Goal: Task Accomplishment & Management: Manage account settings

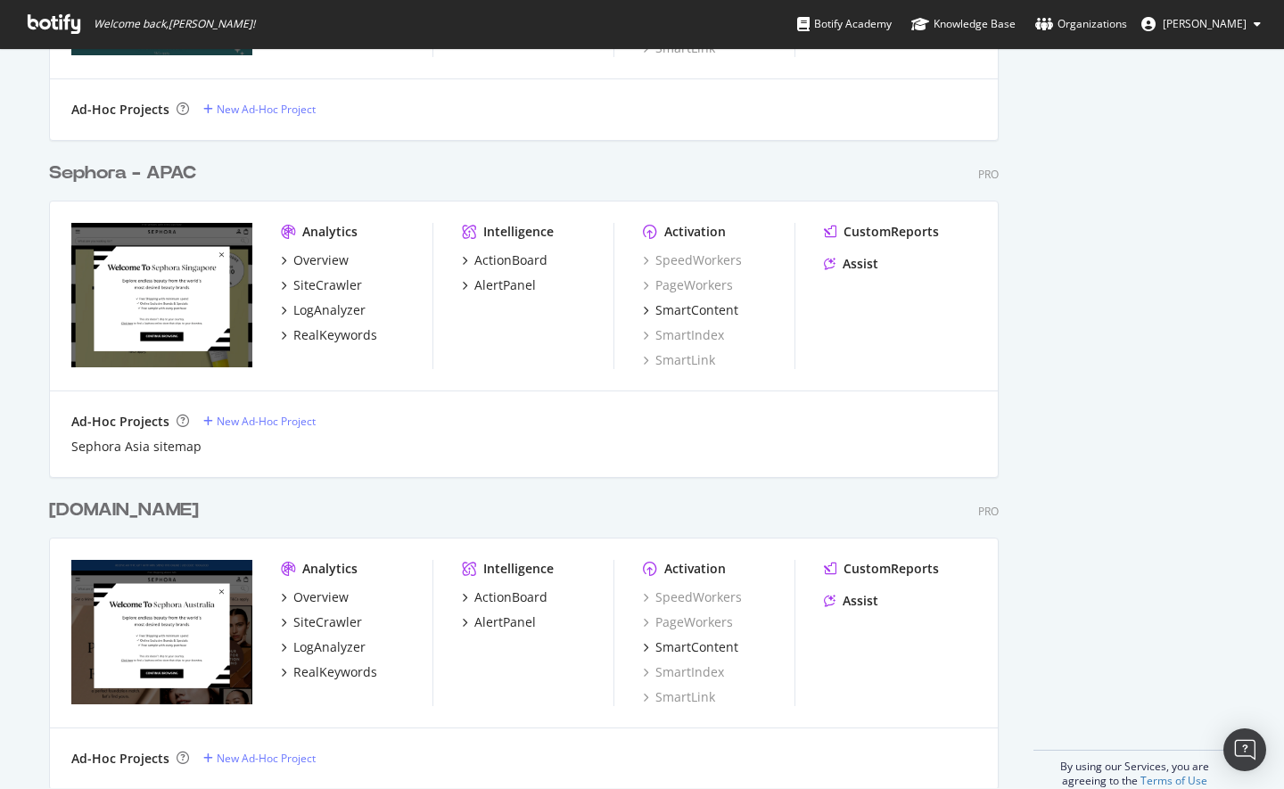
scroll to position [2393, 0]
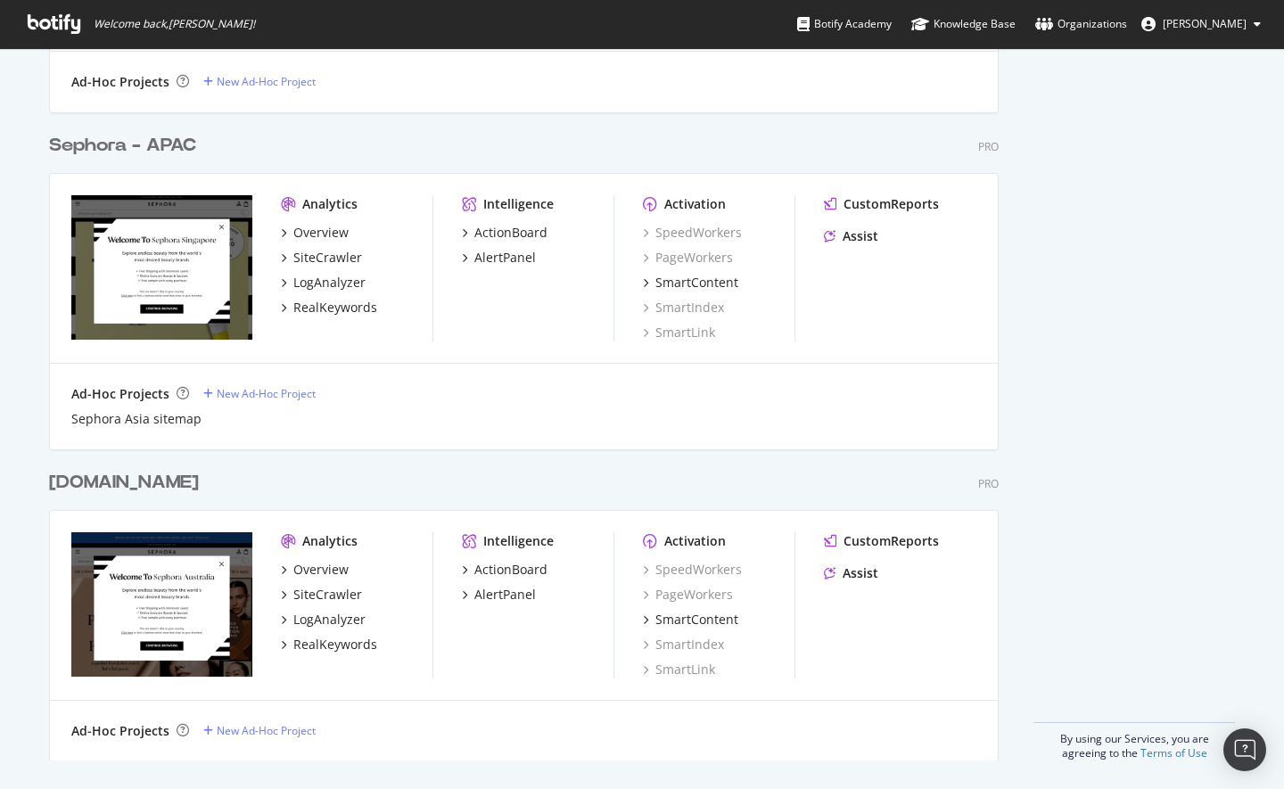
click at [151, 481] on div "[DOMAIN_NAME]" at bounding box center [124, 483] width 150 height 26
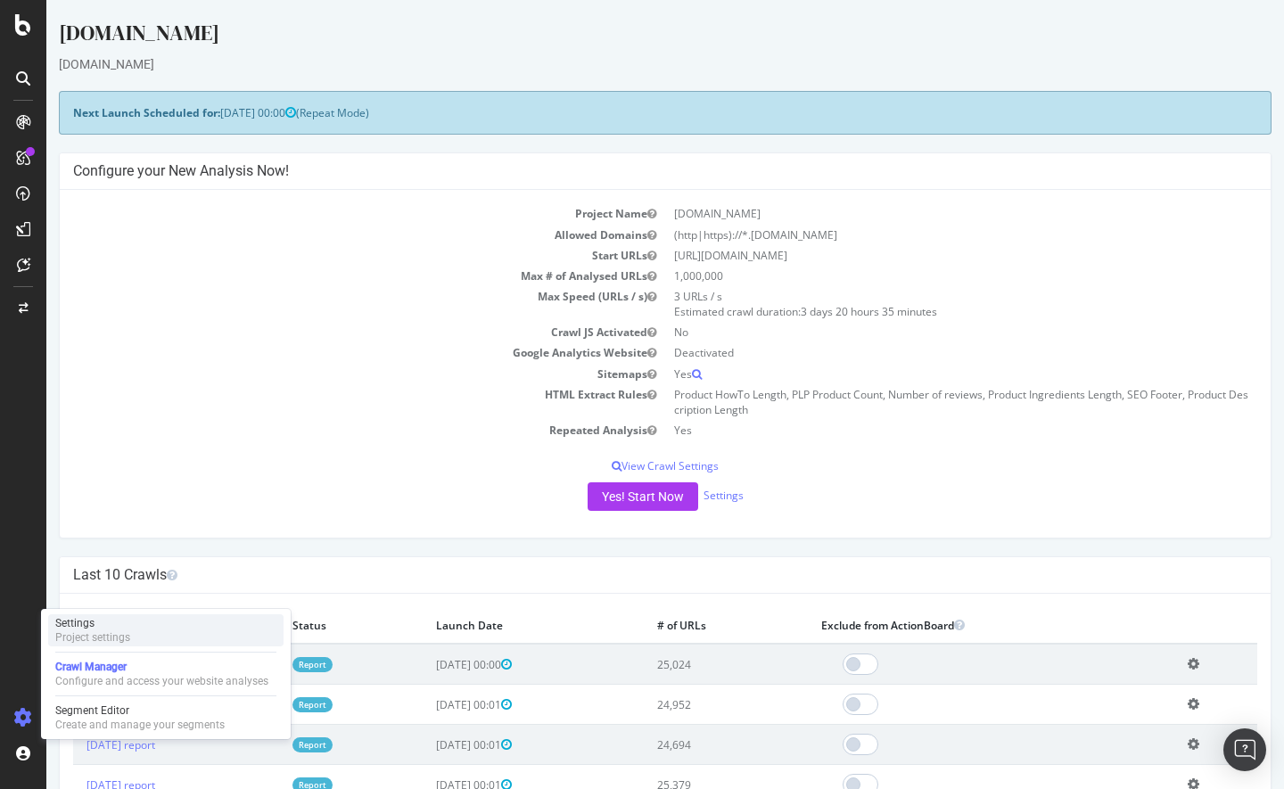
click at [112, 627] on div "Settings" at bounding box center [92, 623] width 75 height 14
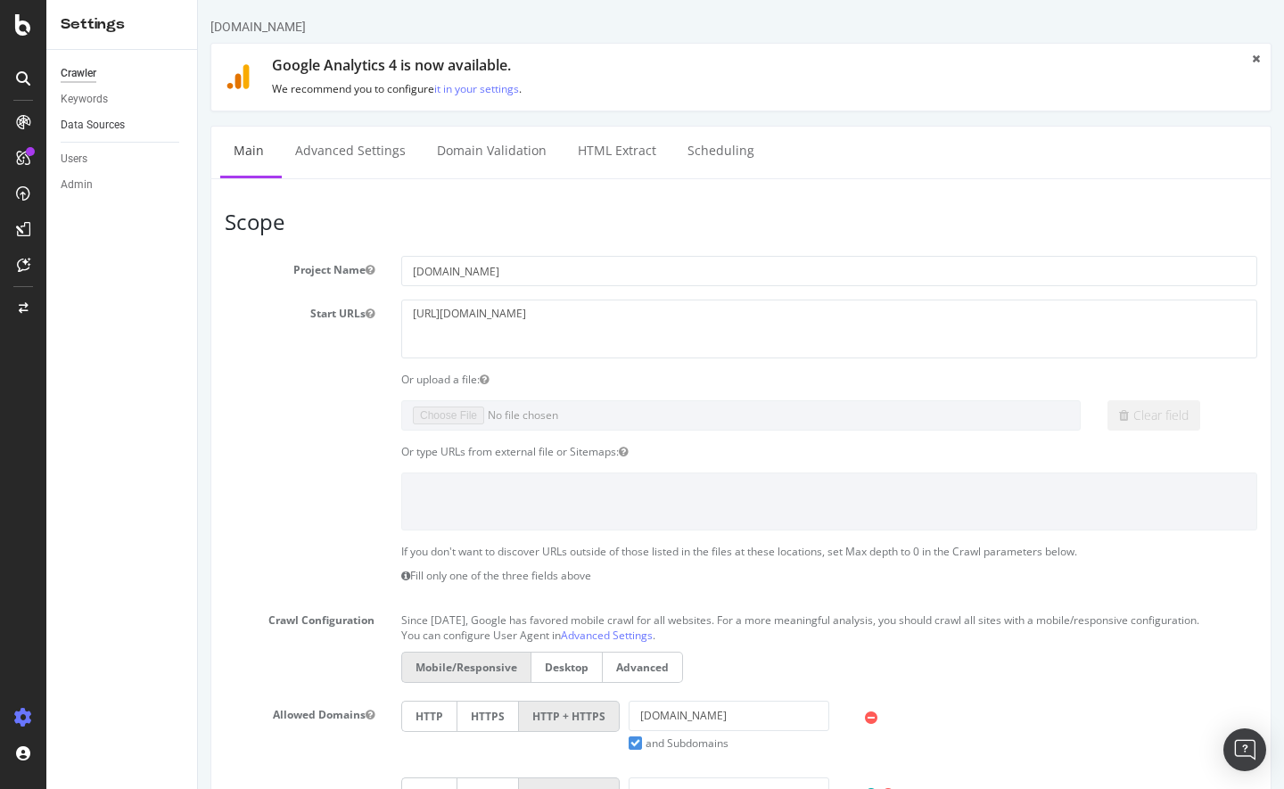
click at [135, 130] on link "Data Sources" at bounding box center [123, 125] width 124 height 19
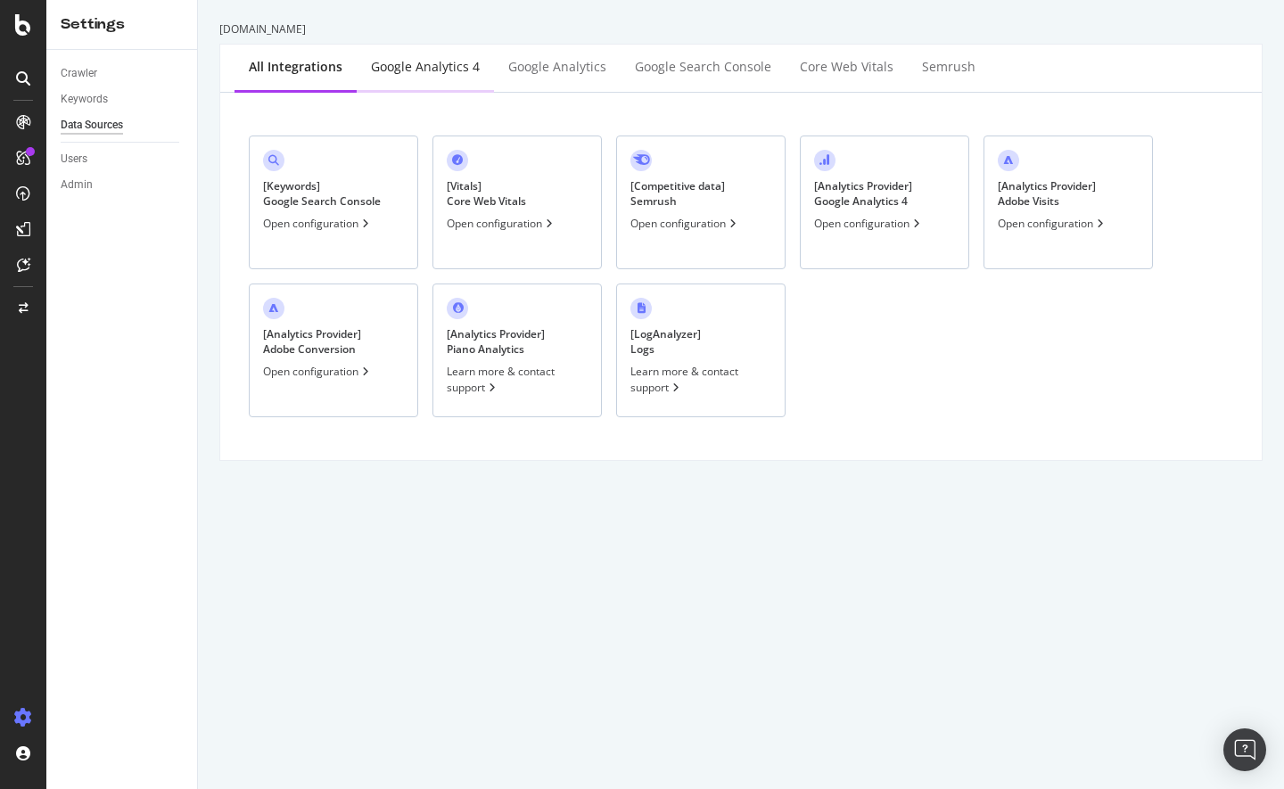
click at [460, 70] on div "Google Analytics 4" at bounding box center [425, 67] width 109 height 18
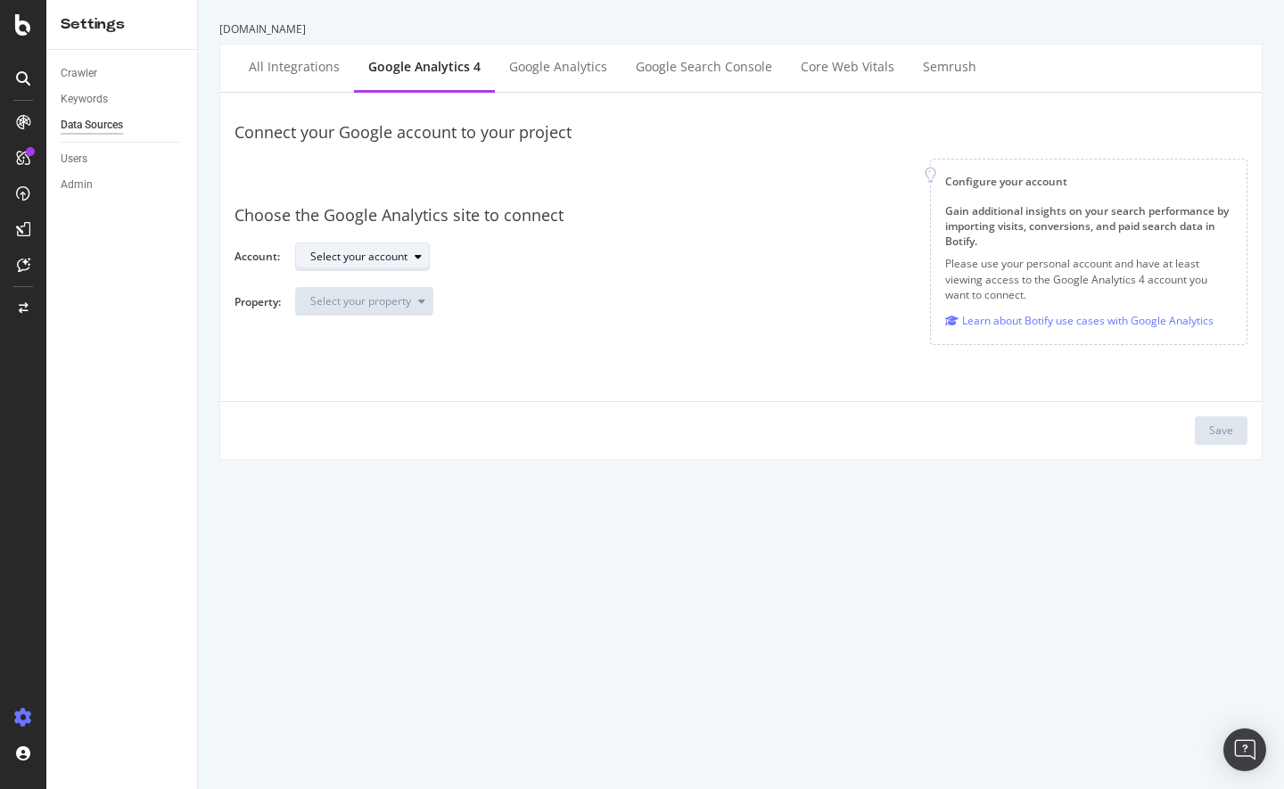
click at [393, 252] on div "Select your account" at bounding box center [358, 257] width 97 height 11
click at [381, 289] on div "Sephora EB" at bounding box center [348, 287] width 87 height 22
click at [417, 303] on div "button" at bounding box center [421, 301] width 21 height 11
click at [403, 328] on div "Sephora - GA4" at bounding box center [355, 331] width 101 height 22
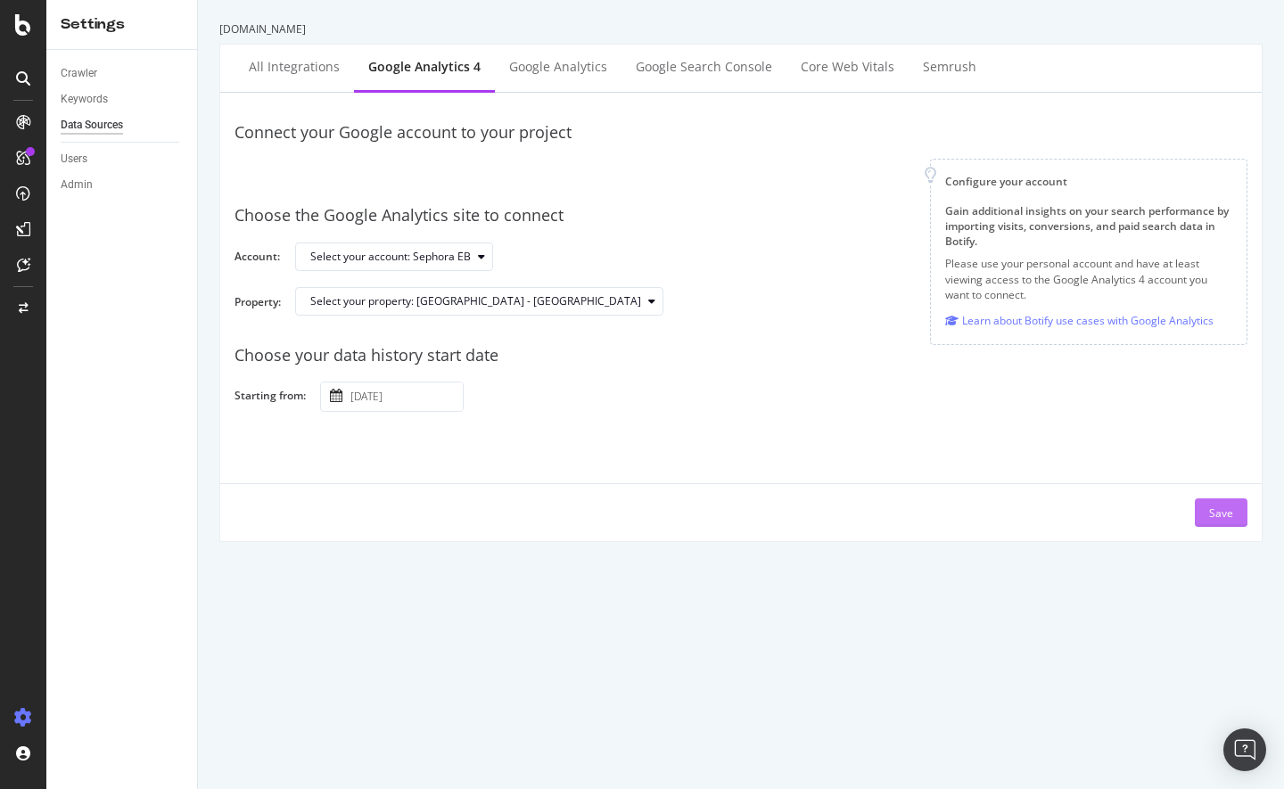
click at [1221, 516] on button "Save" at bounding box center [1221, 513] width 53 height 29
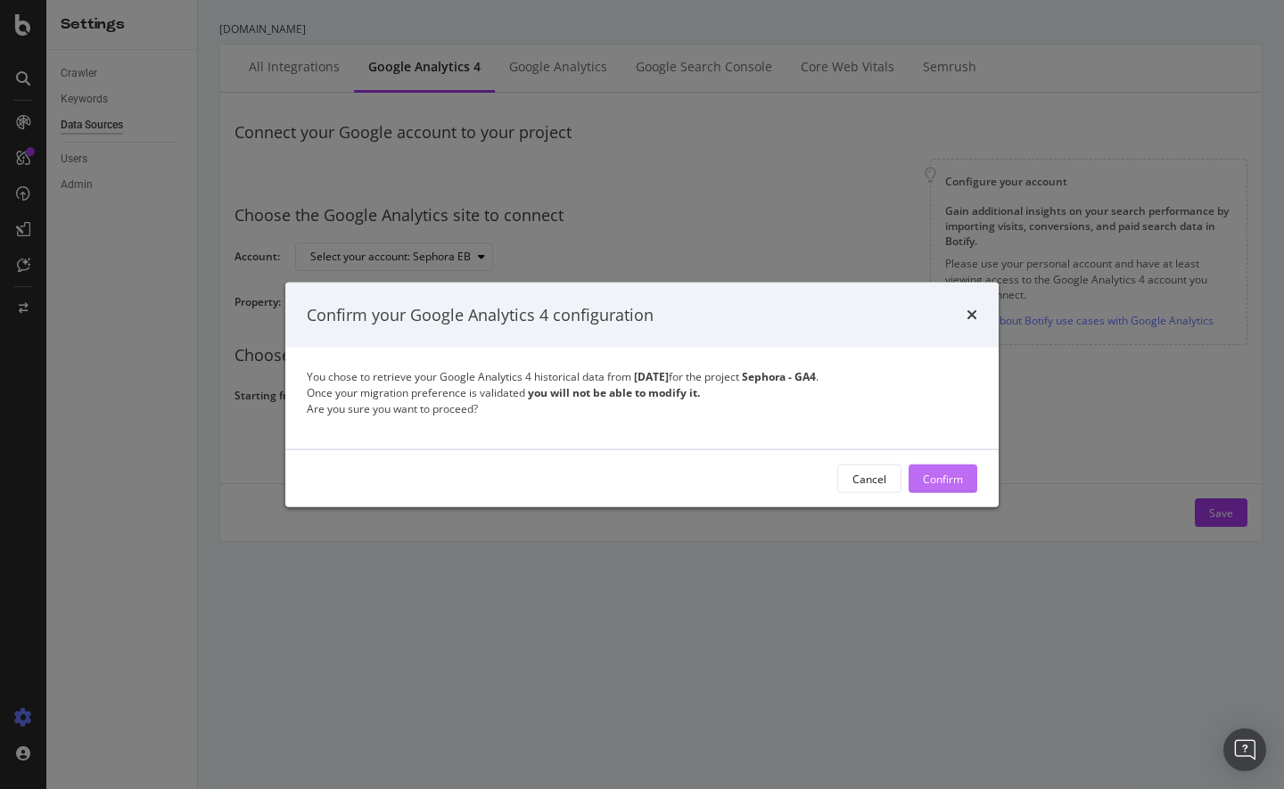
click at [924, 469] on div "Confirm" at bounding box center [943, 479] width 40 height 27
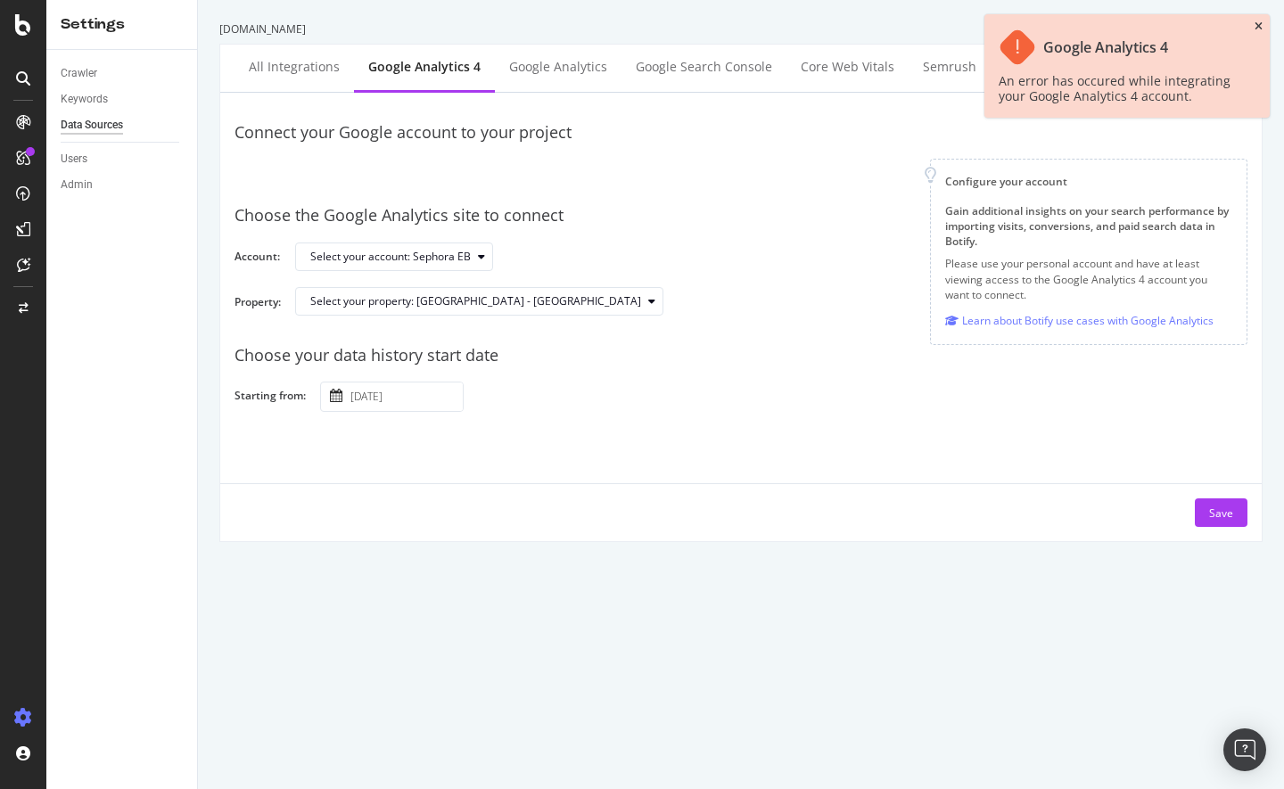
click at [1255, 21] on icon "close toast" at bounding box center [1259, 26] width 8 height 11
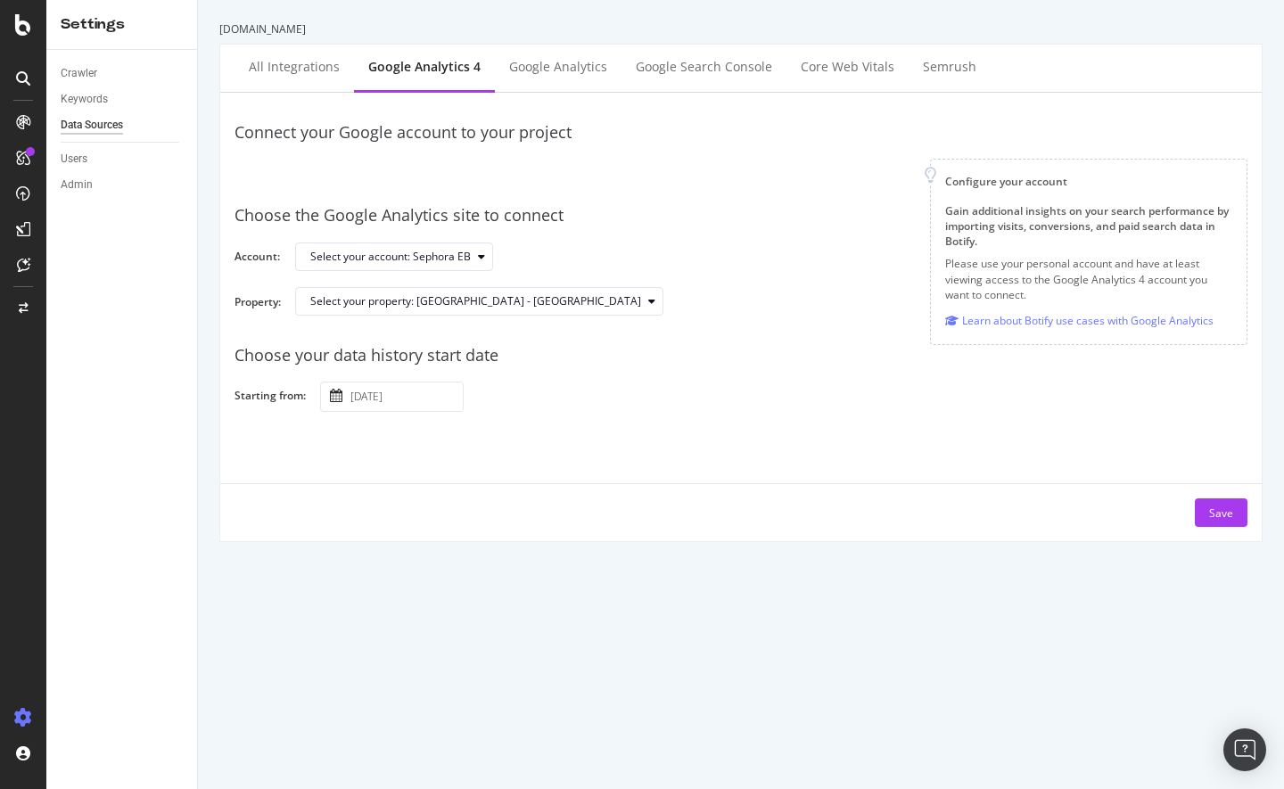
click at [816, 500] on div "Save" at bounding box center [741, 505] width 1042 height 44
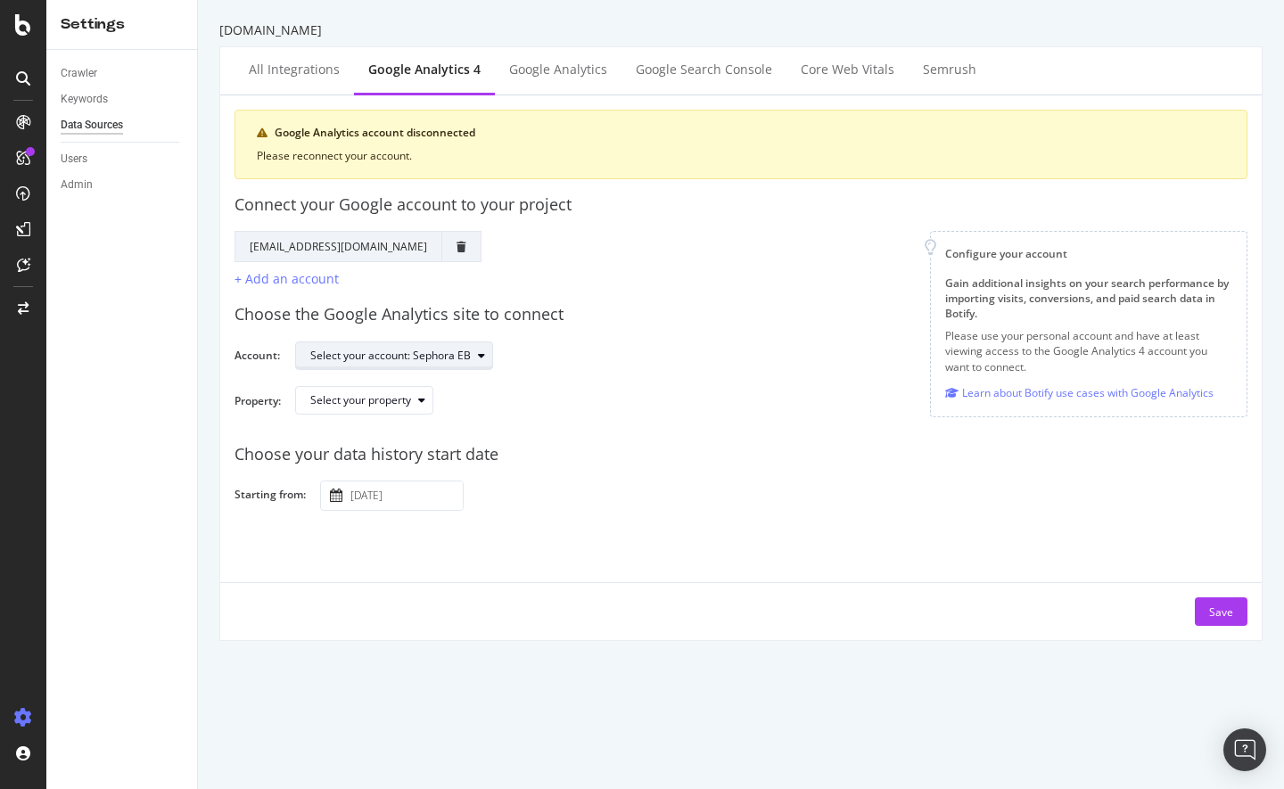
click at [391, 352] on div "Select your account: Sephora EB" at bounding box center [390, 356] width 161 height 11
click at [592, 351] on div "Select your account: Sephora EB" at bounding box center [764, 356] width 938 height 31
click at [578, 69] on div "Google Analytics" at bounding box center [558, 70] width 98 height 18
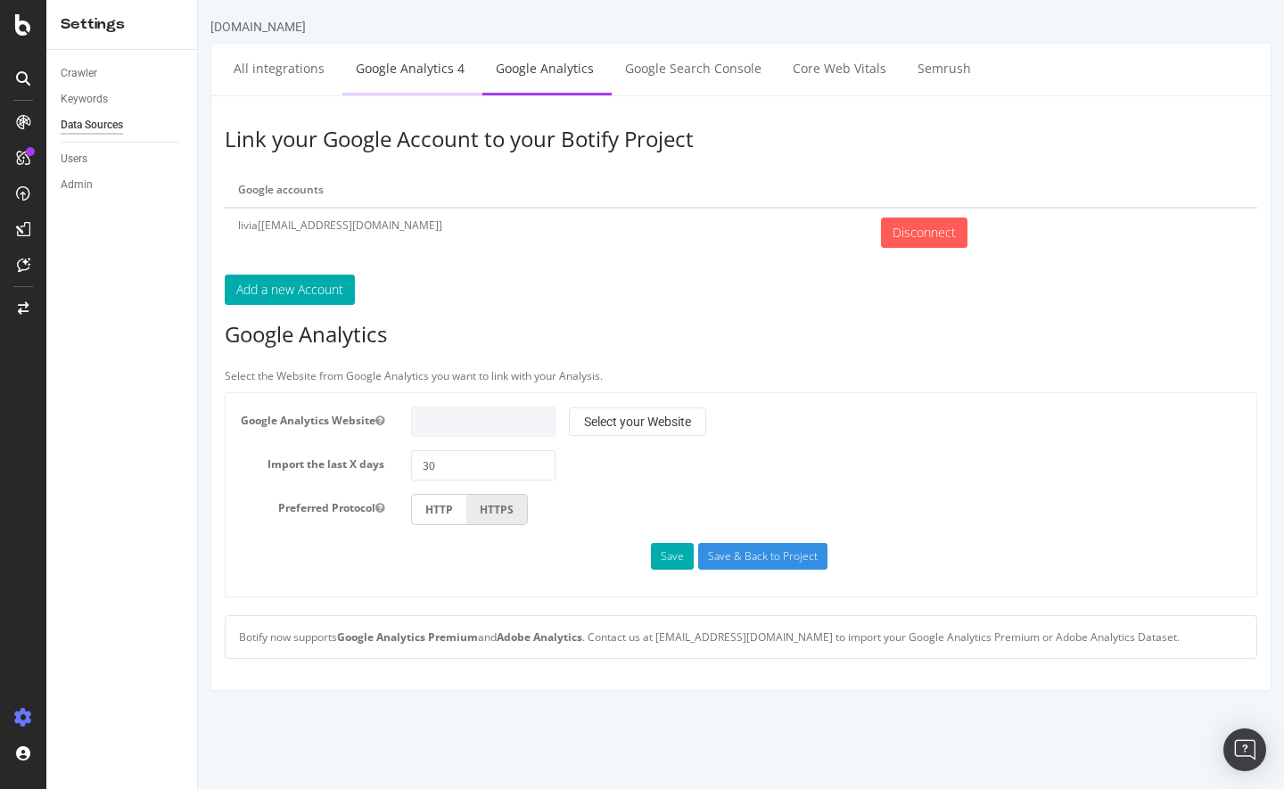
click at [415, 75] on link "Google Analytics 4" at bounding box center [411, 68] width 136 height 49
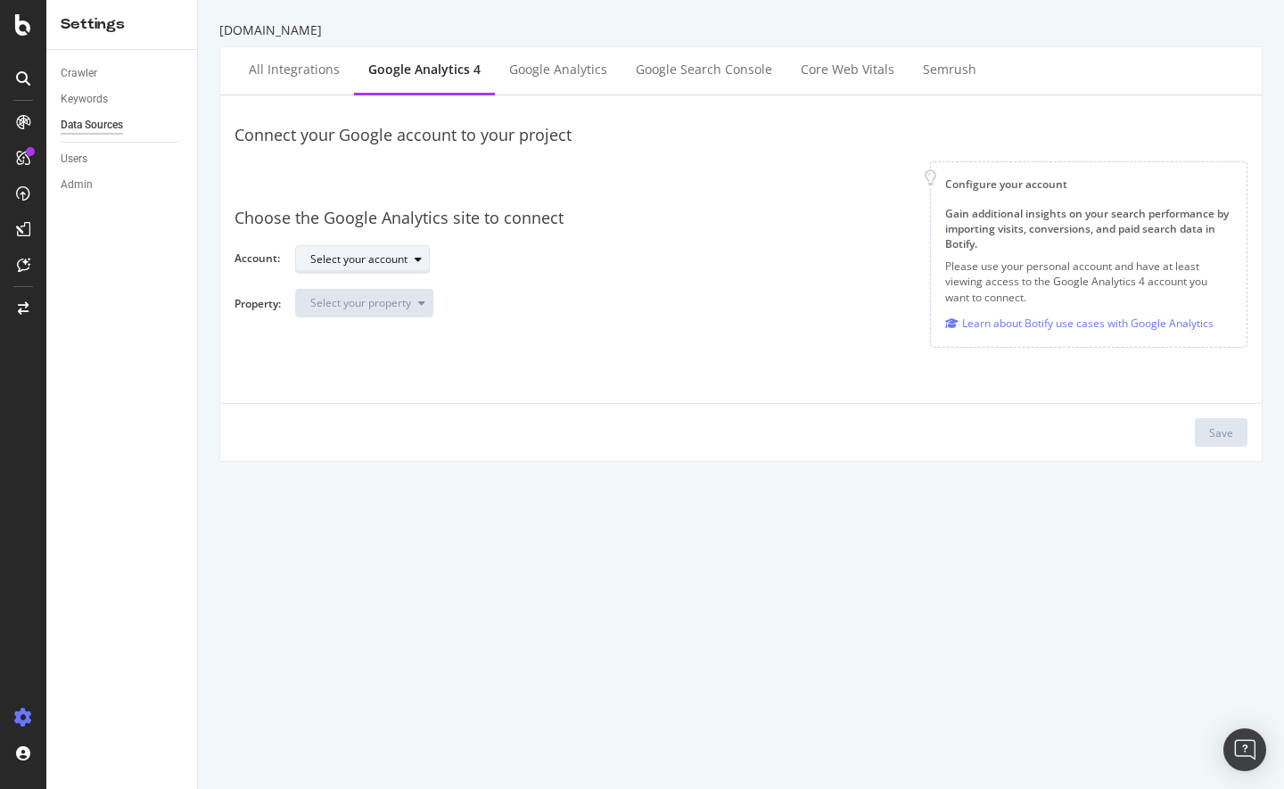
click at [415, 257] on div "button" at bounding box center [418, 259] width 21 height 11
click at [609, 325] on div "Select your property" at bounding box center [764, 310] width 938 height 43
click at [720, 415] on div "Save" at bounding box center [741, 425] width 1042 height 44
click at [598, 170] on div at bounding box center [582, 176] width 667 height 31
click at [376, 555] on div "sephora.com.au All integrations Google Analytics 4 Google Analytics Google Sear…" at bounding box center [741, 394] width 1086 height 789
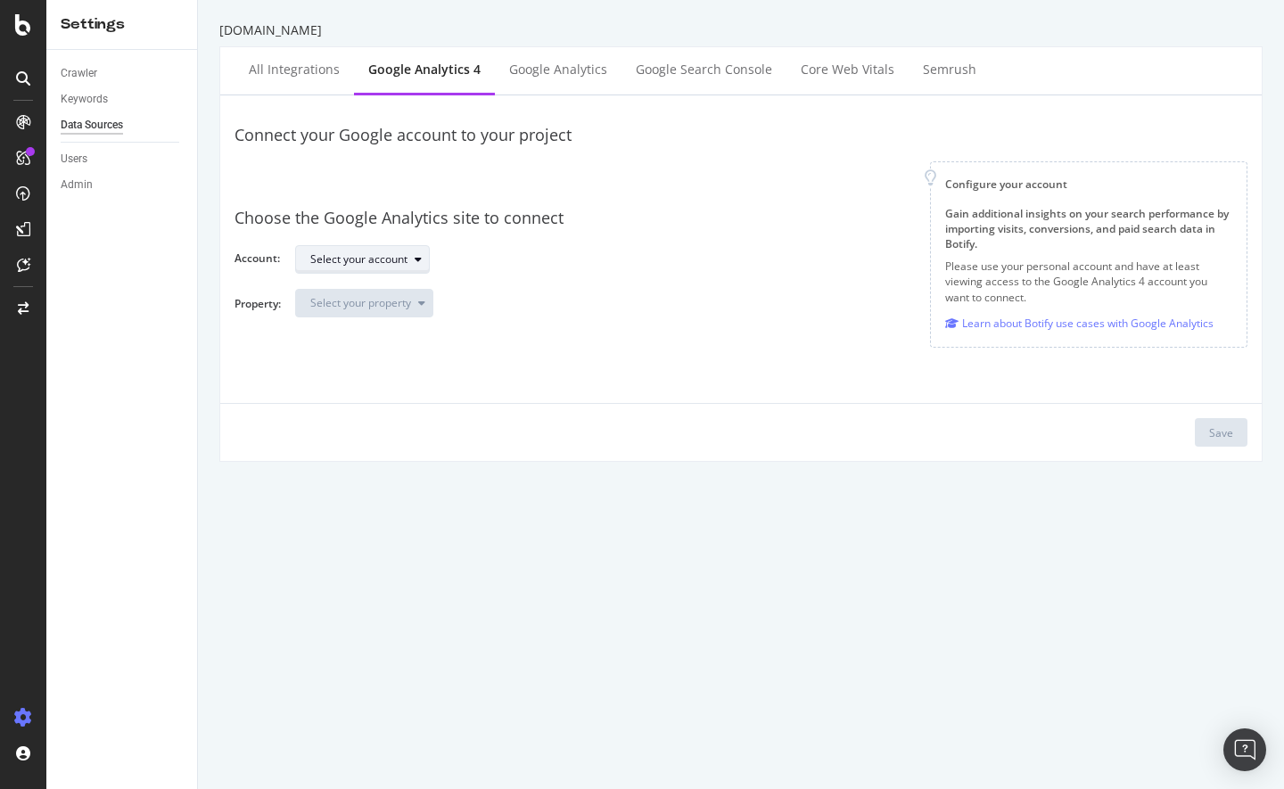
click at [414, 259] on div "button" at bounding box center [418, 259] width 21 height 11
click at [519, 305] on div "Select your property" at bounding box center [764, 310] width 938 height 43
click at [394, 245] on button "Select your account" at bounding box center [362, 259] width 135 height 29
click at [409, 269] on div "Select your account" at bounding box center [369, 259] width 119 height 25
click at [409, 265] on div "Select your account" at bounding box center [369, 259] width 119 height 25
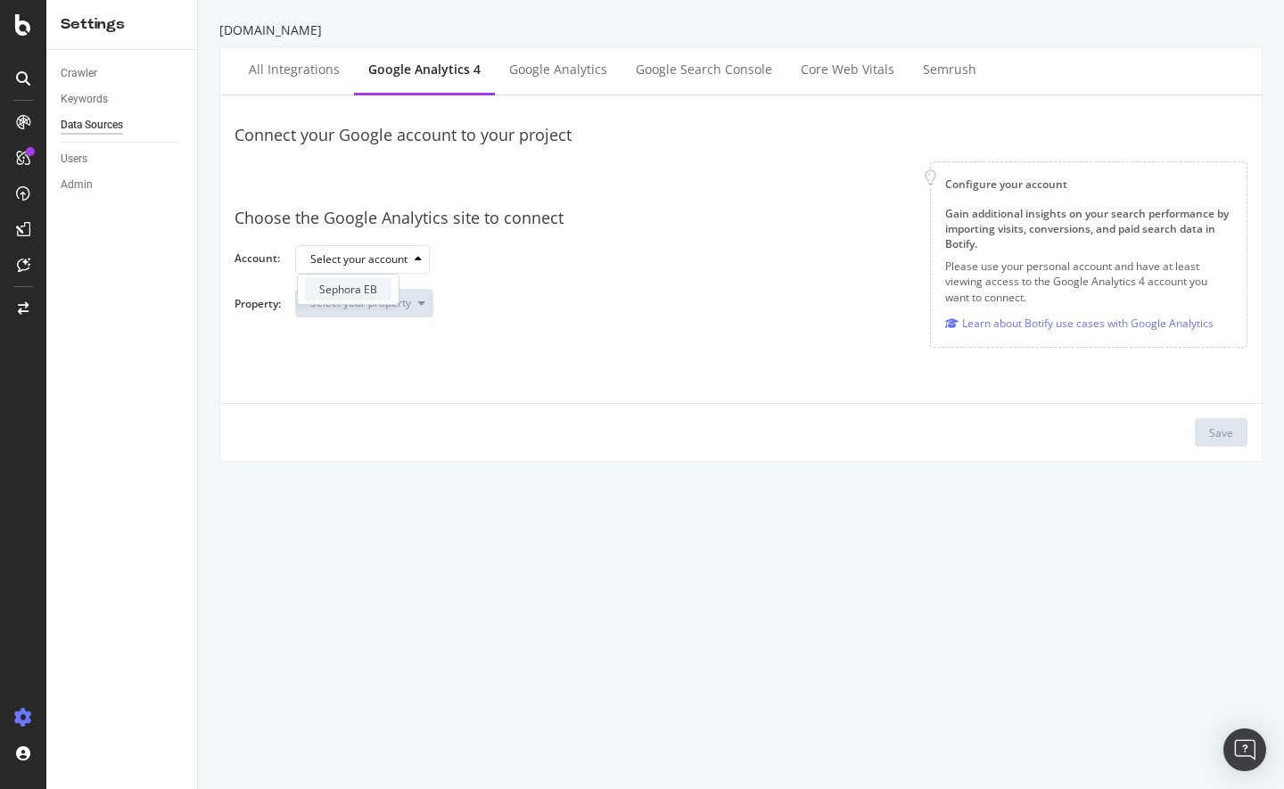
click at [354, 287] on div "Sephora EB" at bounding box center [348, 289] width 58 height 15
click at [422, 308] on icon "button" at bounding box center [421, 303] width 7 height 11
click at [399, 330] on div "Sephora - GA4" at bounding box center [355, 333] width 101 height 22
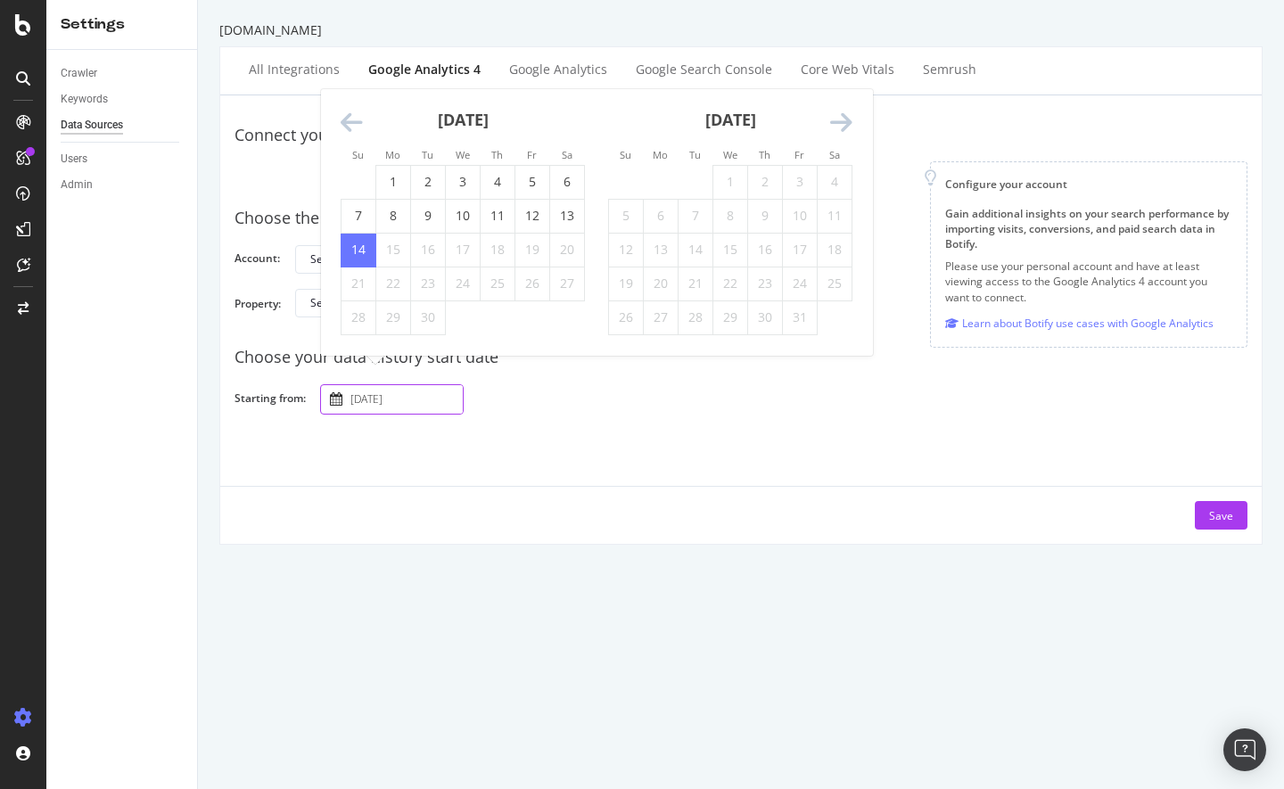
click at [428, 408] on input "2025 September 14th" at bounding box center [405, 399] width 116 height 29
click at [570, 421] on div "Connect your Google account to your project Configure your account Gain additio…" at bounding box center [741, 320] width 1013 height 420
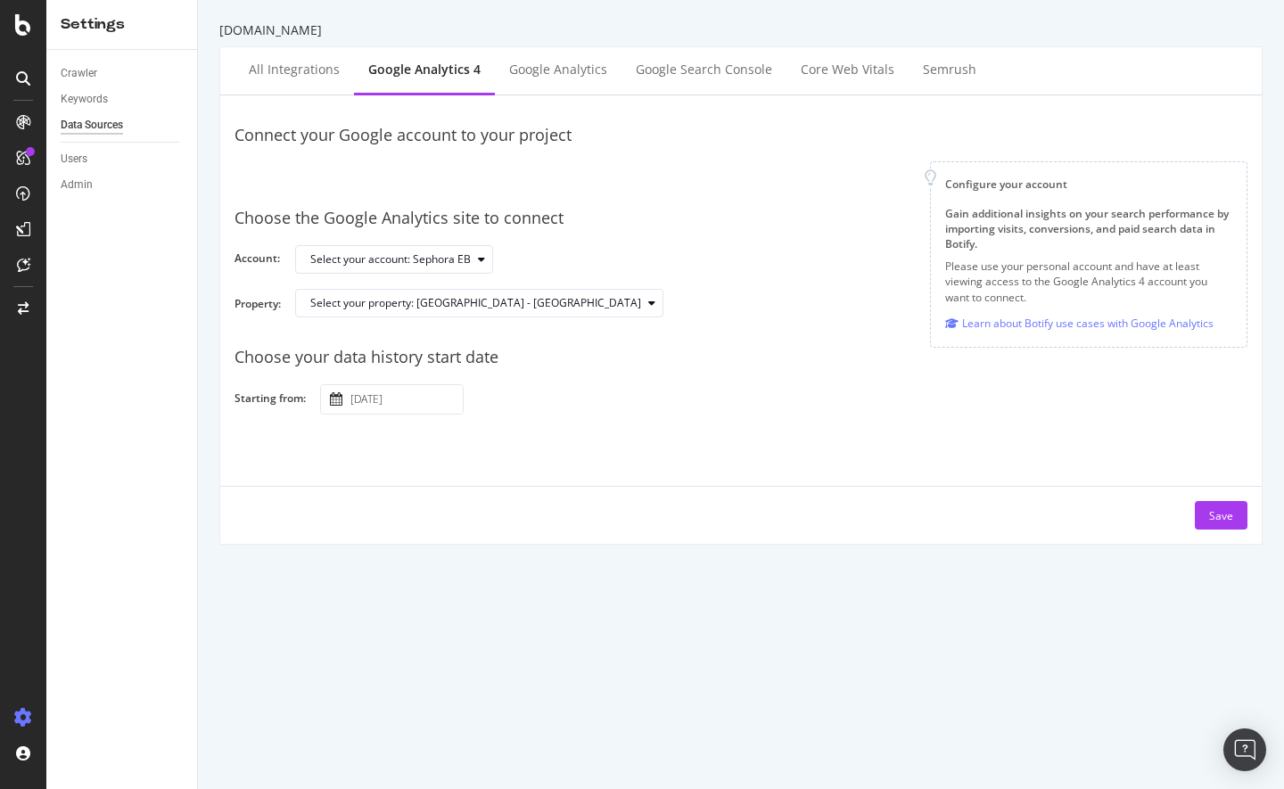
click at [655, 470] on div "Connect your Google account to your project Configure your account Gain additio…" at bounding box center [741, 320] width 1013 height 420
click at [547, 440] on div "Connect your Google account to your project Configure your account Gain additio…" at bounding box center [741, 320] width 1013 height 420
click at [665, 516] on div "Save" at bounding box center [741, 508] width 1042 height 44
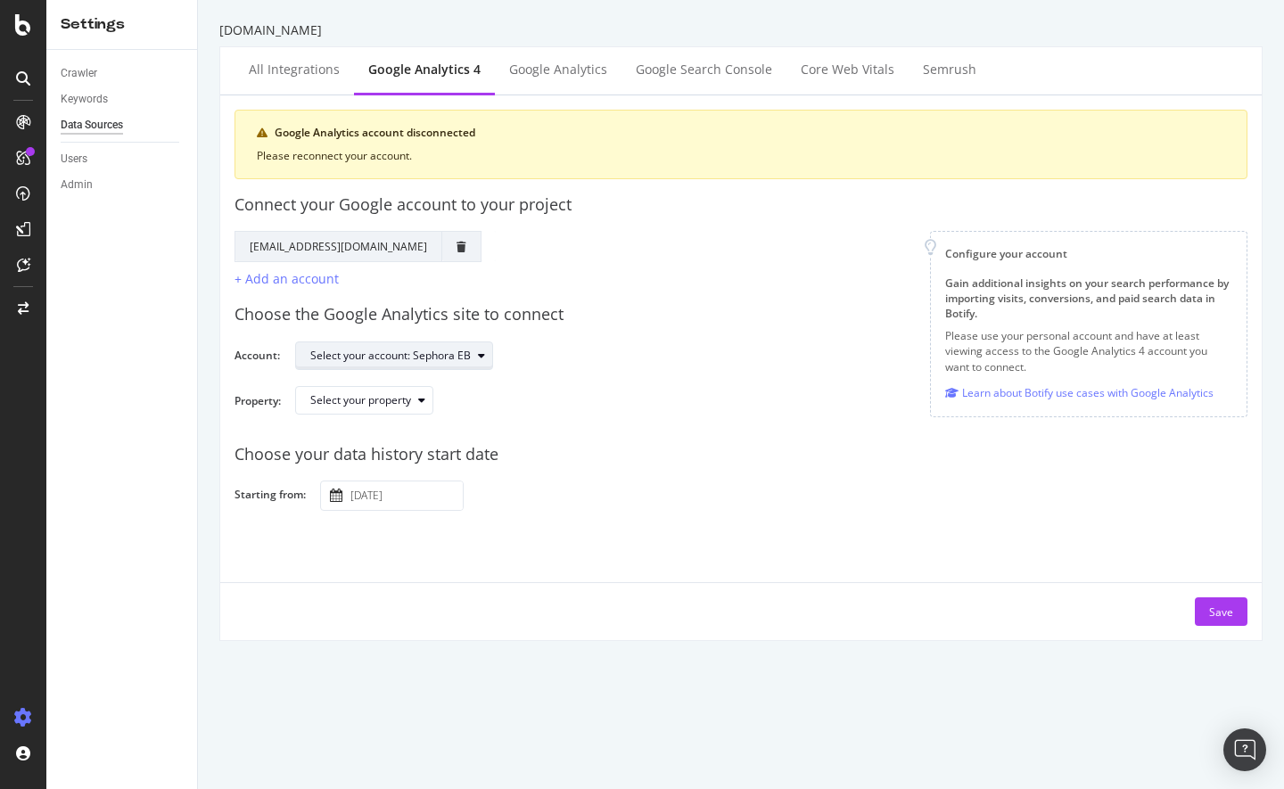
click at [433, 366] on div "Select your account: Sephora EB" at bounding box center [401, 355] width 182 height 25
click at [484, 376] on div "Choose the Google Analytics site to connect Account: Select your account: Sepho…" at bounding box center [741, 359] width 1013 height 140
click at [417, 405] on div "button" at bounding box center [421, 400] width 21 height 11
click at [393, 424] on div "Sephora - GA4" at bounding box center [355, 430] width 101 height 22
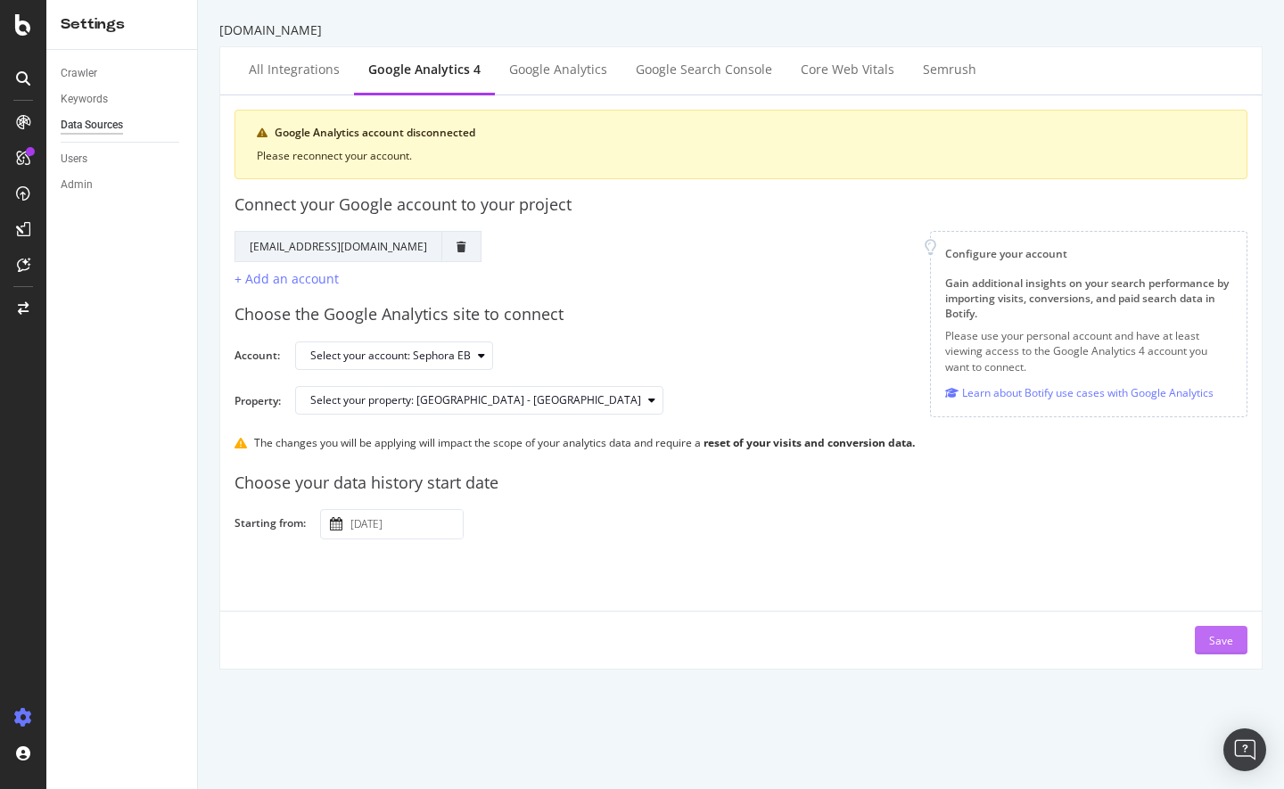
click at [1210, 641] on div "Save" at bounding box center [1222, 640] width 24 height 15
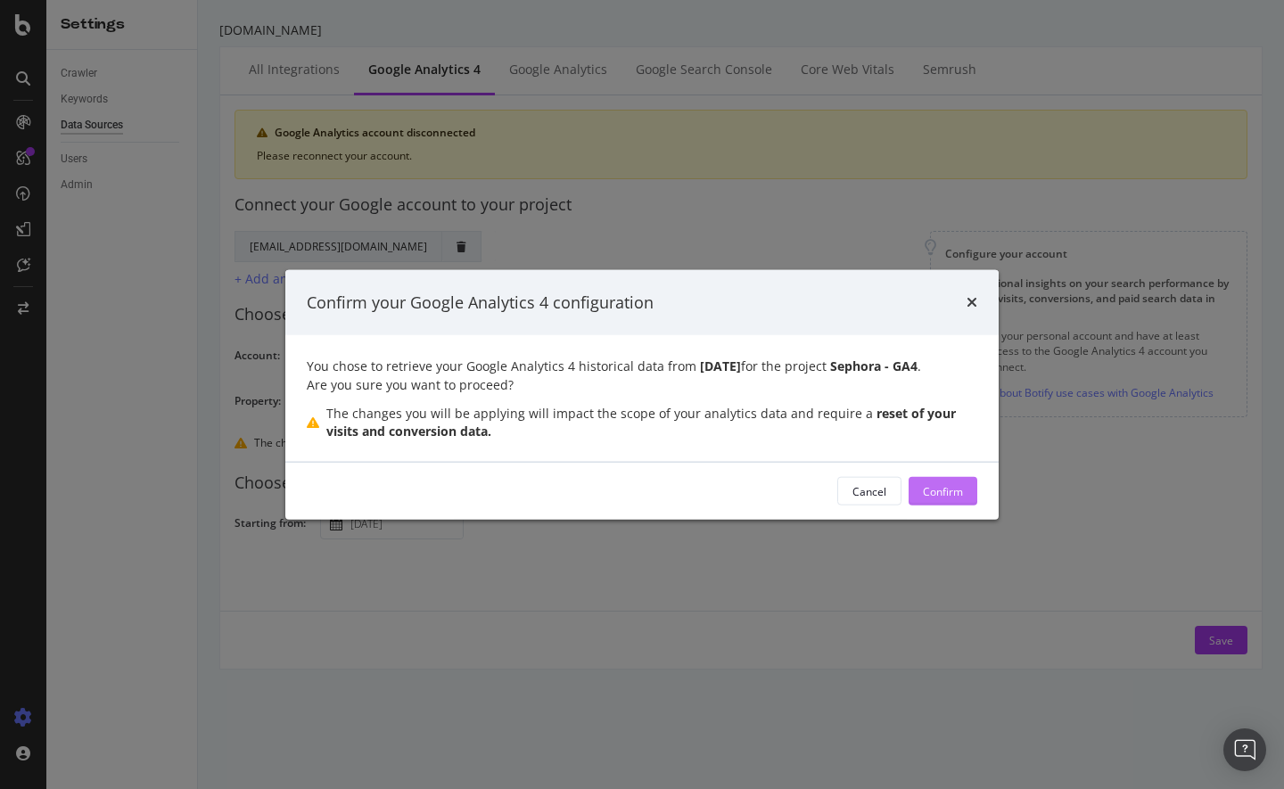
click at [967, 487] on button "Confirm" at bounding box center [943, 491] width 69 height 29
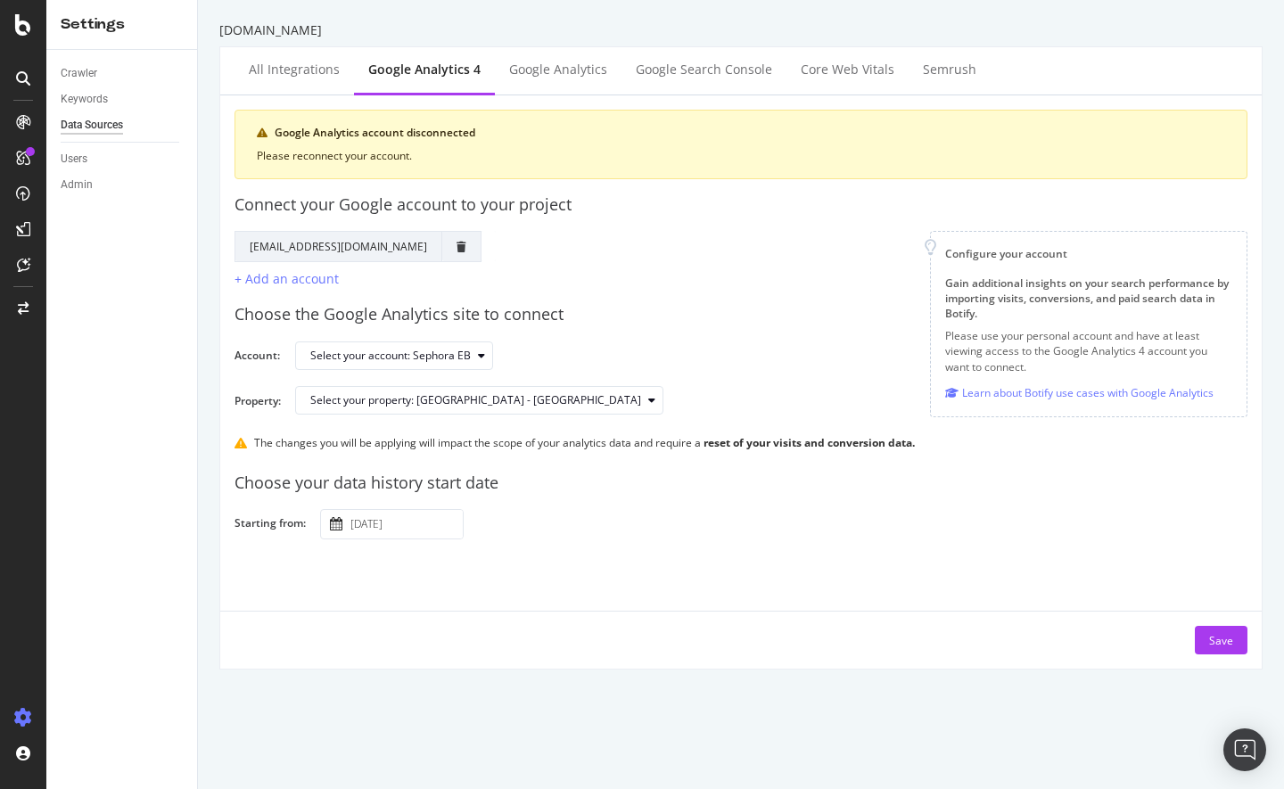
click at [510, 142] on div "Google Analytics account disconnected Please reconnect your account." at bounding box center [741, 145] width 1013 height 70
click at [1226, 632] on button "Save" at bounding box center [1221, 640] width 53 height 29
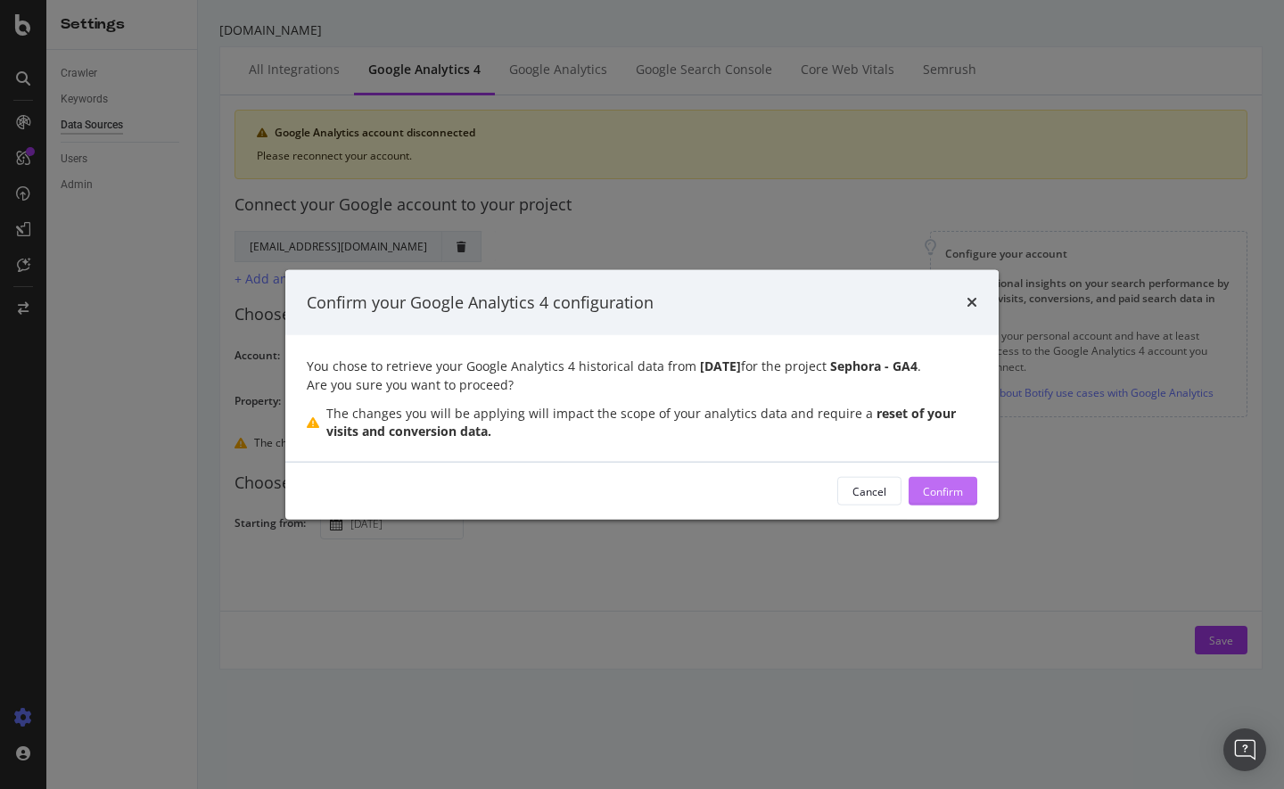
click at [974, 491] on button "Confirm" at bounding box center [943, 491] width 69 height 29
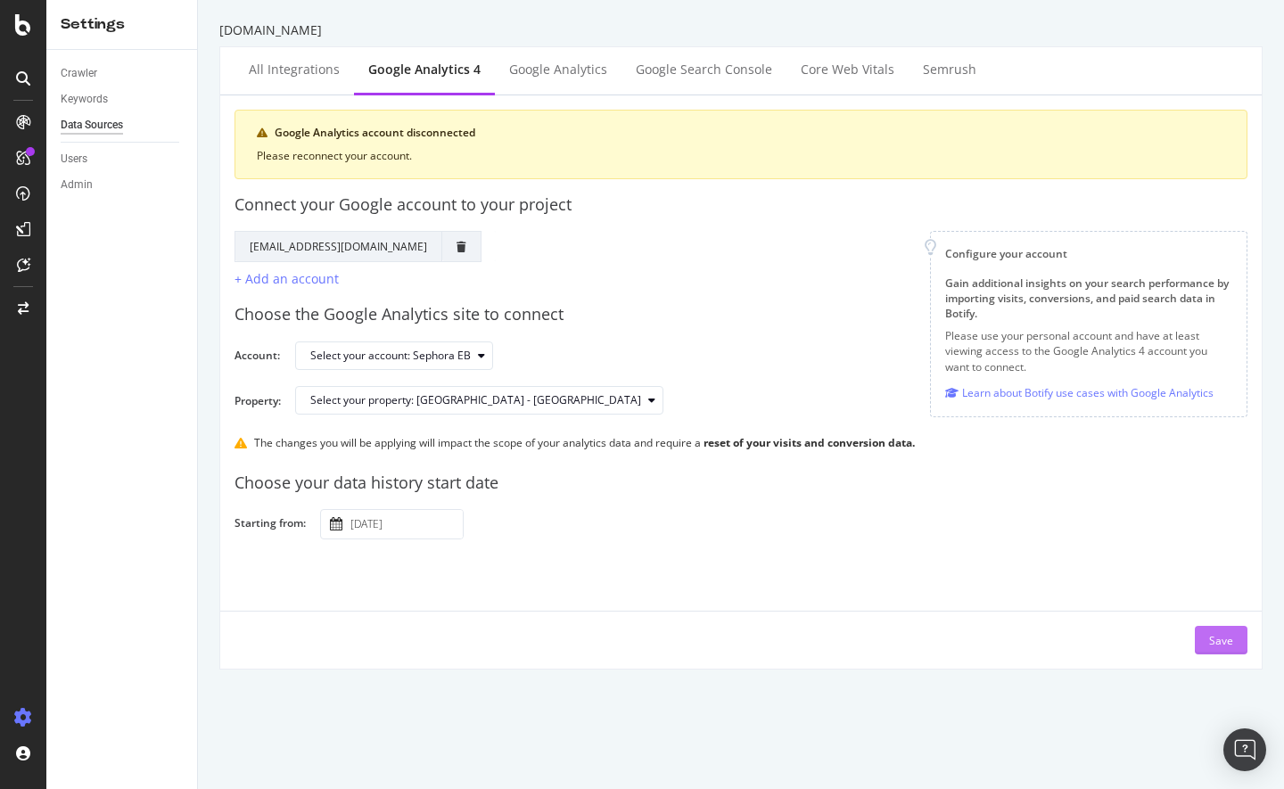
click at [1222, 643] on button "Save" at bounding box center [1221, 640] width 53 height 29
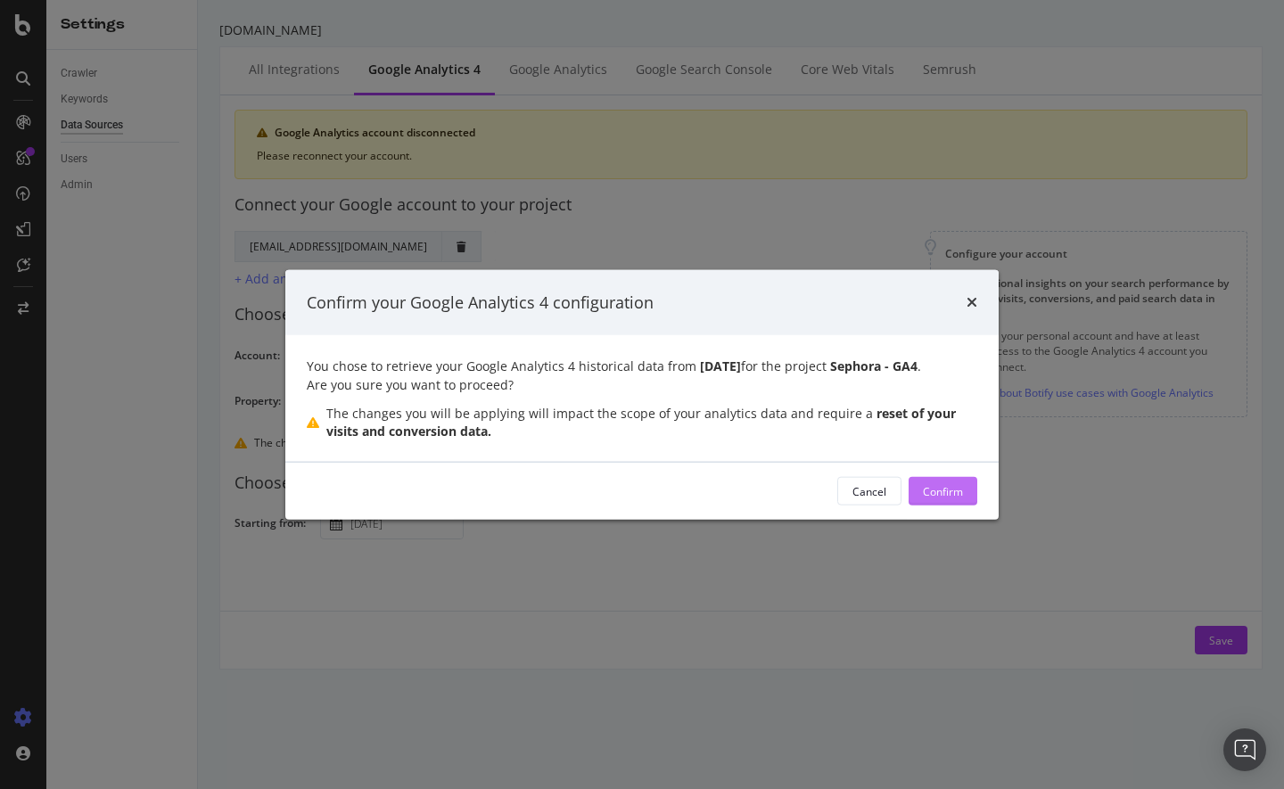
click at [929, 492] on div "Confirm" at bounding box center [943, 490] width 40 height 15
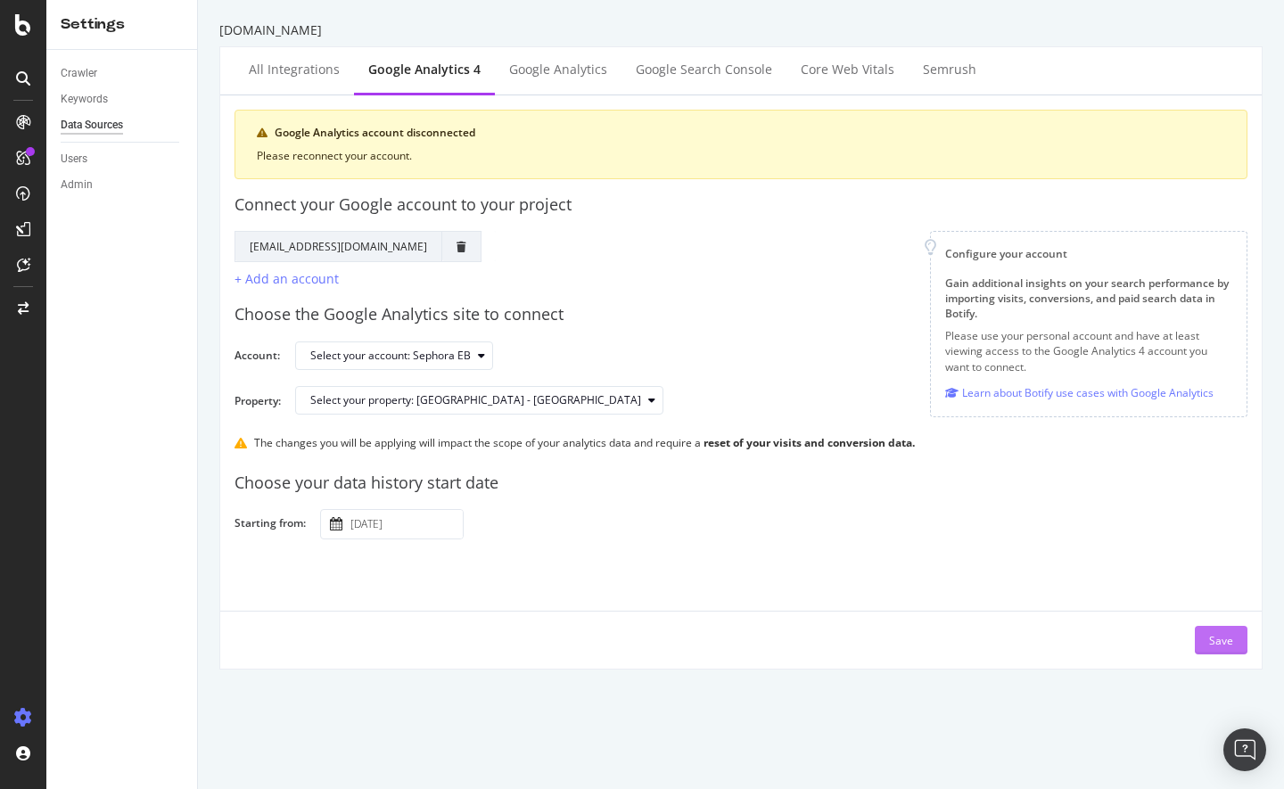
click at [1217, 644] on div "Save" at bounding box center [1222, 640] width 24 height 15
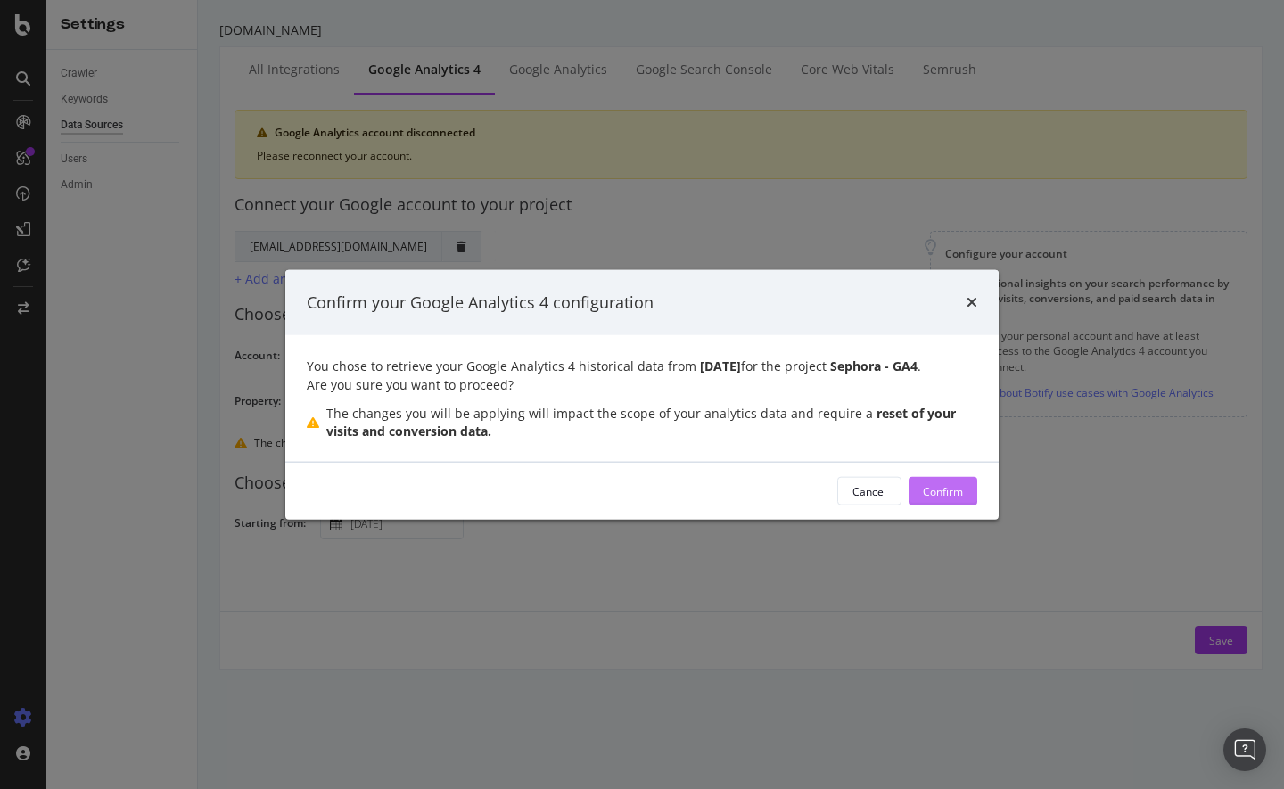
click at [958, 492] on div "Confirm" at bounding box center [943, 490] width 40 height 15
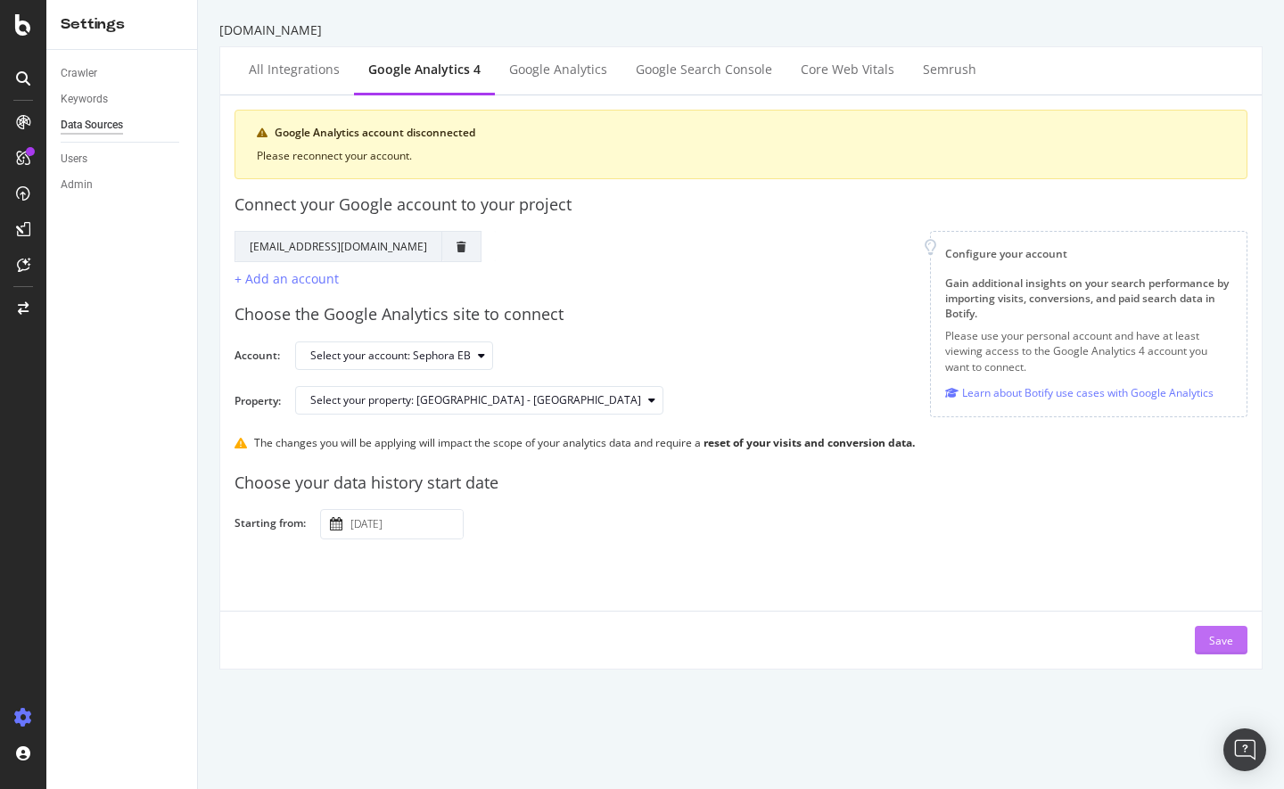
click at [1213, 648] on div "Save" at bounding box center [1222, 640] width 24 height 15
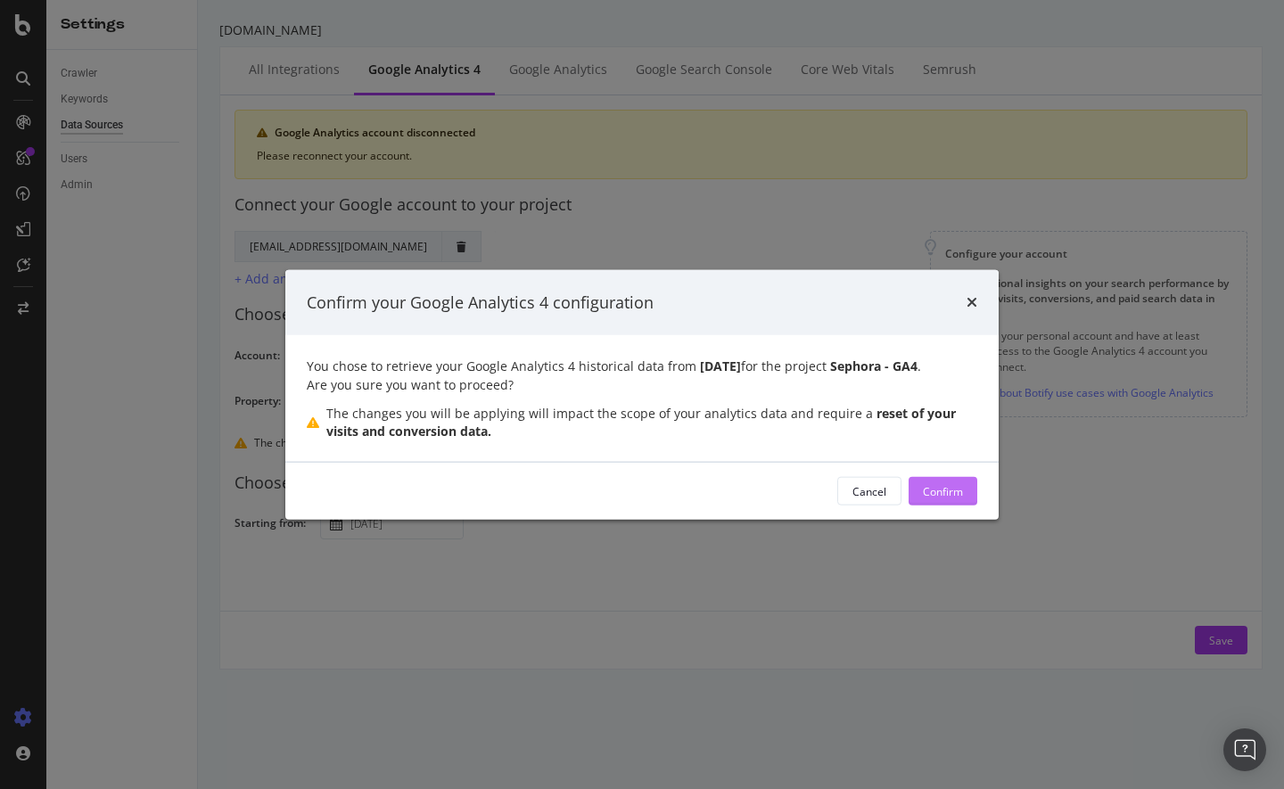
click at [966, 494] on button "Confirm" at bounding box center [943, 491] width 69 height 29
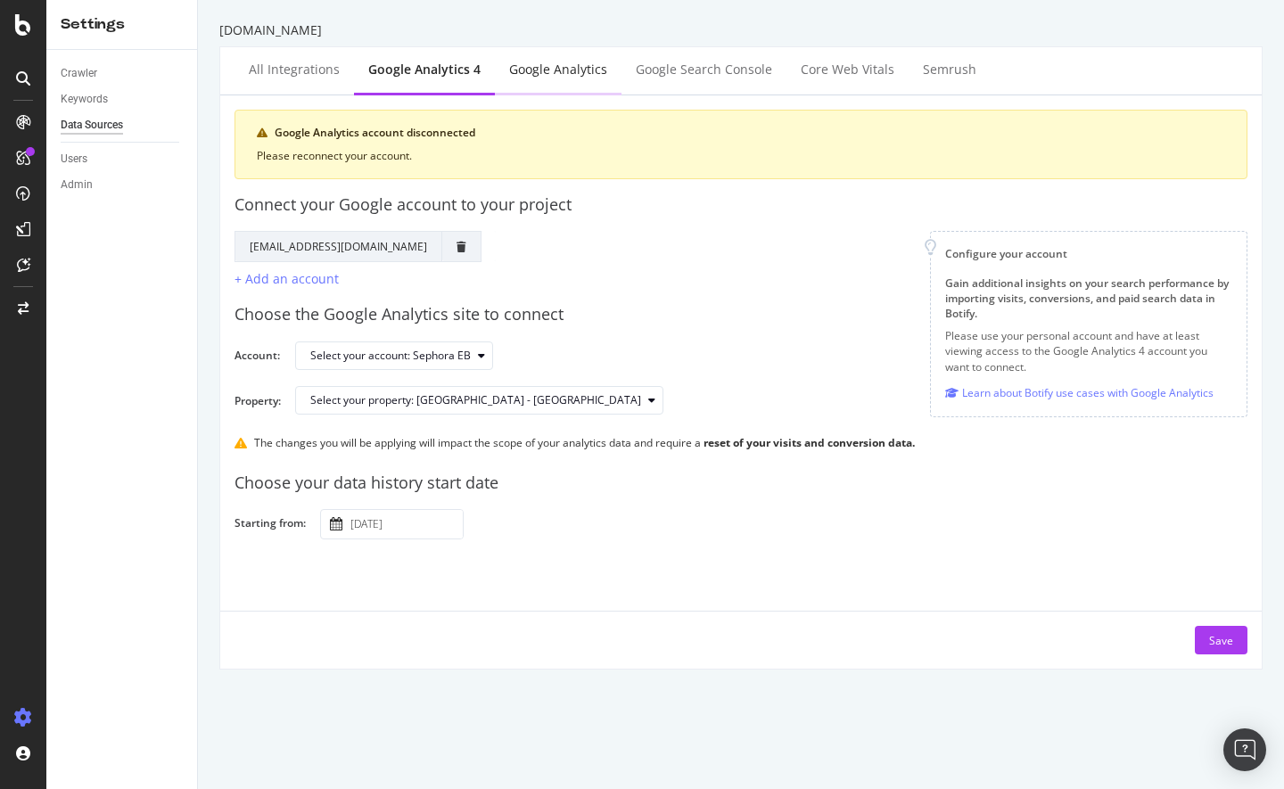
click at [518, 70] on div "Google Analytics" at bounding box center [558, 70] width 98 height 18
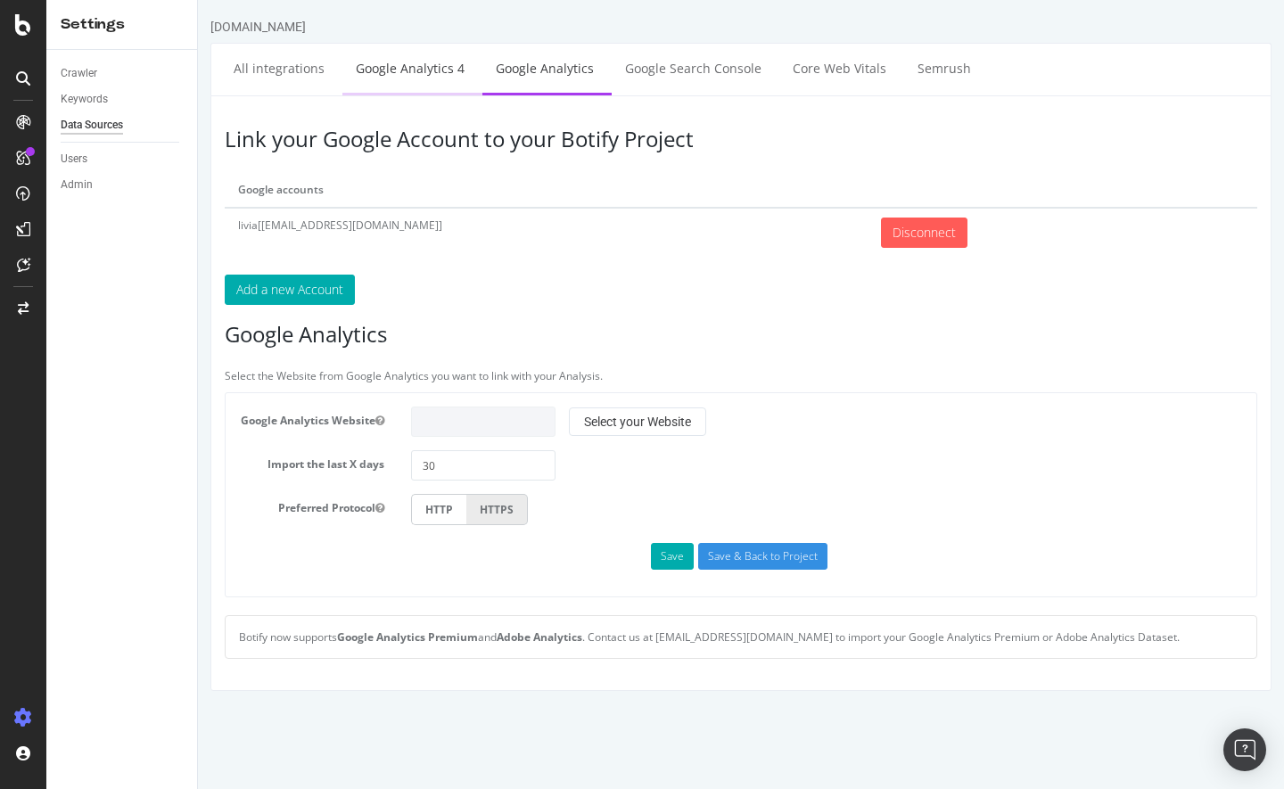
click at [434, 74] on link "Google Analytics 4" at bounding box center [411, 68] width 136 height 49
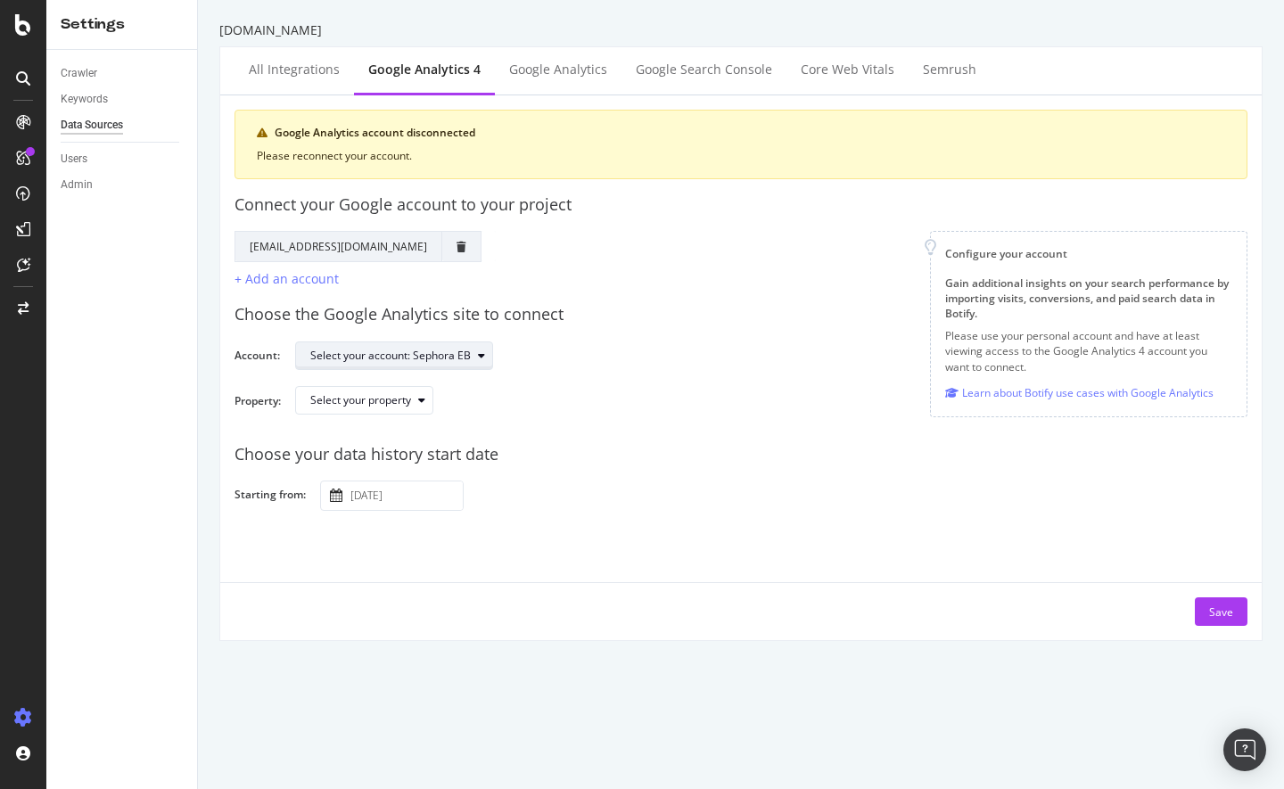
click at [486, 346] on div "Select your account: Sephora EB" at bounding box center [401, 355] width 182 height 25
click at [627, 341] on div "Select your account: Sephora EB" at bounding box center [764, 356] width 938 height 31
click at [423, 401] on icon "button" at bounding box center [421, 400] width 7 height 11
click at [667, 375] on div "Choose the Google Analytics site to connect Account: Select your account: Sepho…" at bounding box center [741, 359] width 1013 height 140
click at [398, 399] on div "Select your property" at bounding box center [360, 400] width 101 height 11
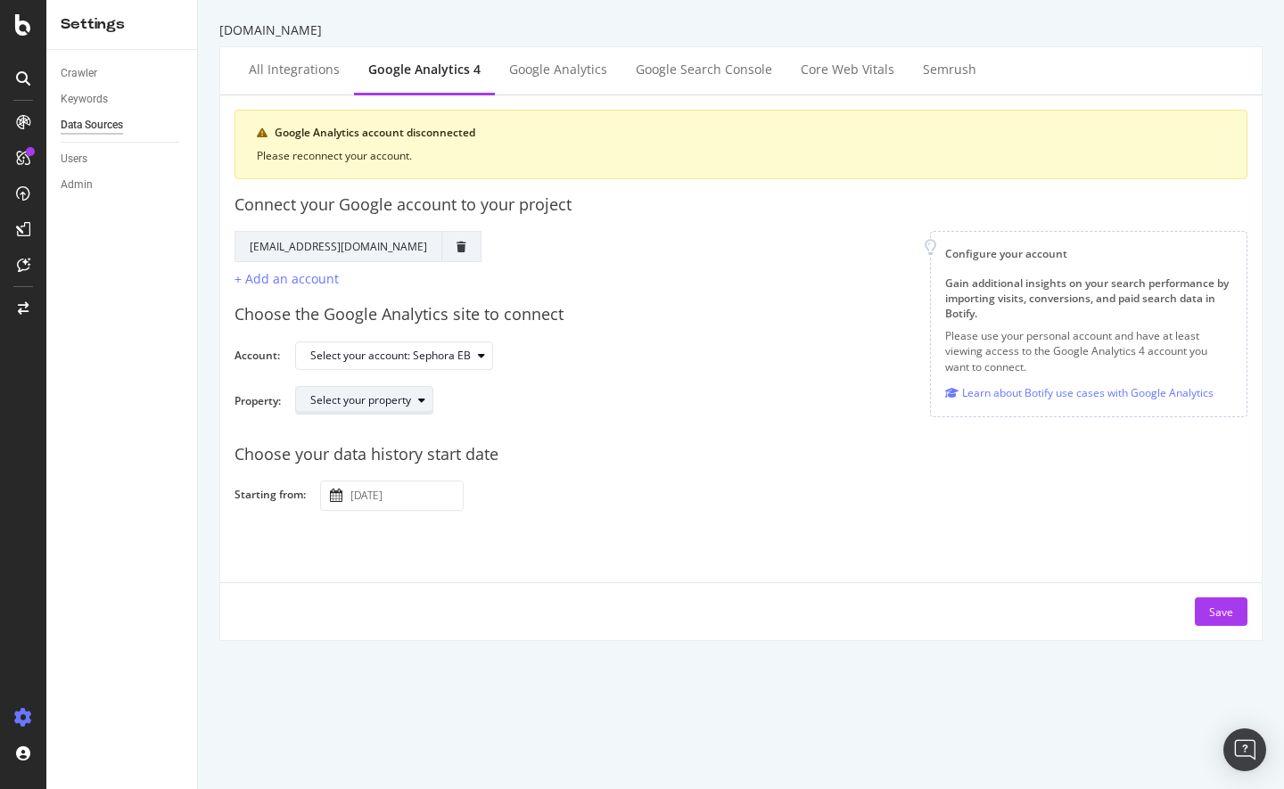
click at [429, 403] on div "button" at bounding box center [421, 400] width 21 height 11
click at [515, 404] on div "Select your property" at bounding box center [764, 407] width 938 height 43
click at [413, 405] on div "button" at bounding box center [421, 400] width 21 height 11
click at [385, 434] on div "Sephora - GA4" at bounding box center [355, 430] width 72 height 15
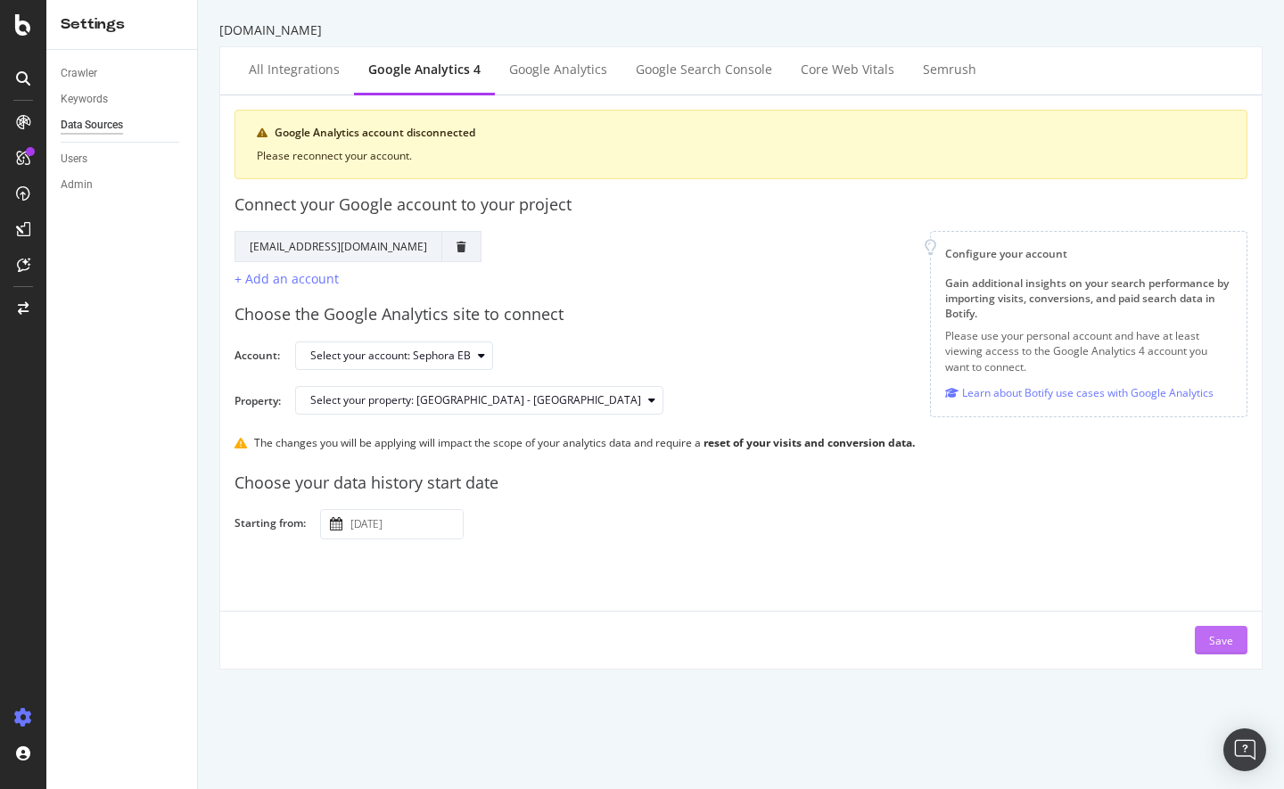
click at [1218, 634] on div "Save" at bounding box center [1222, 640] width 24 height 15
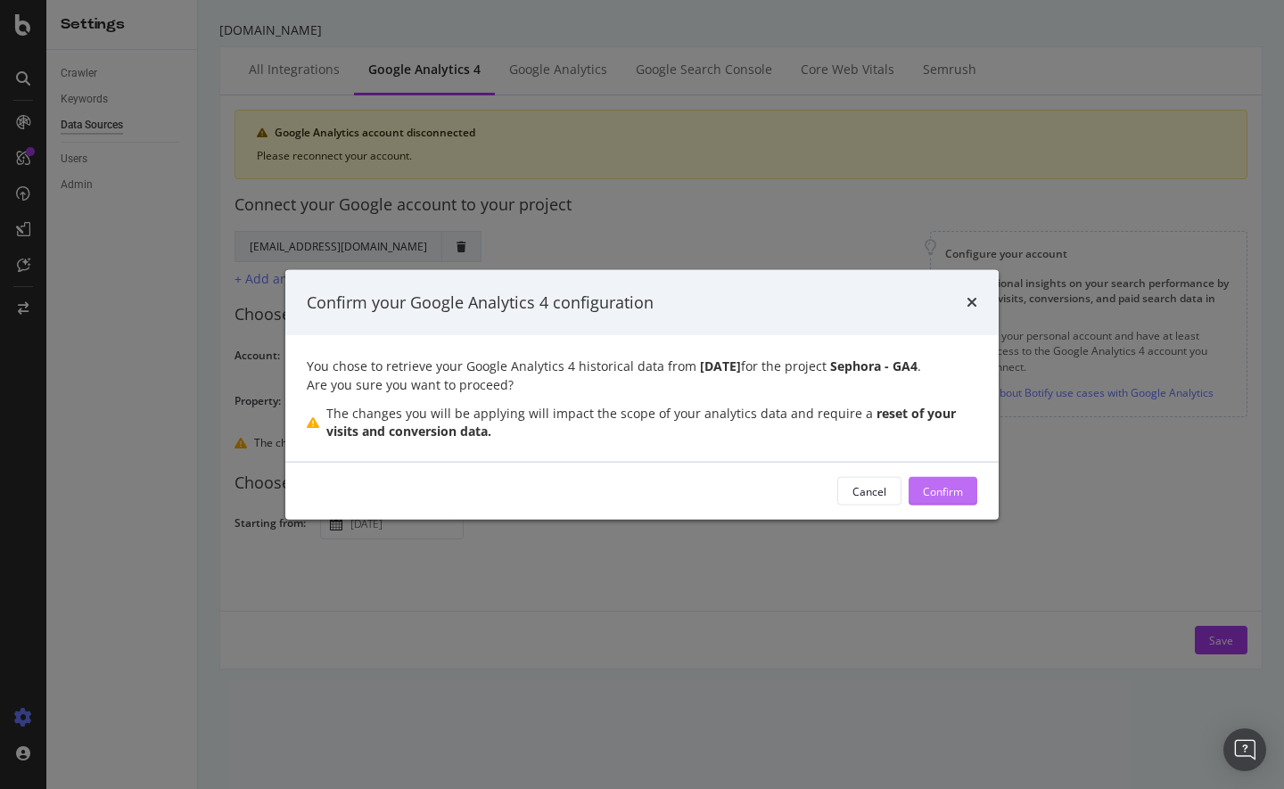
click at [953, 491] on div "Confirm" at bounding box center [943, 490] width 40 height 15
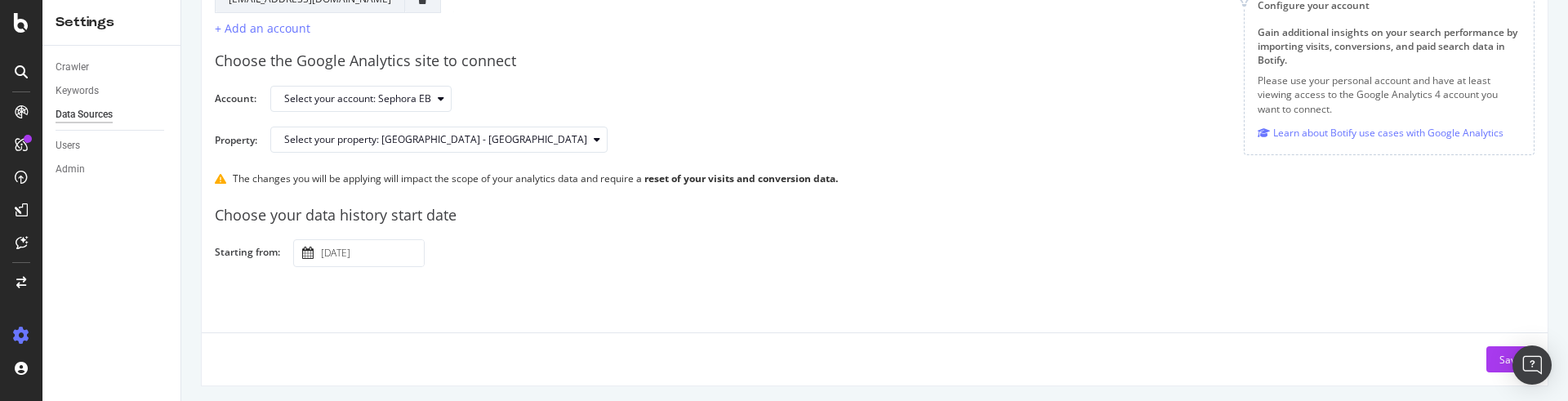
scroll to position [232, 0]
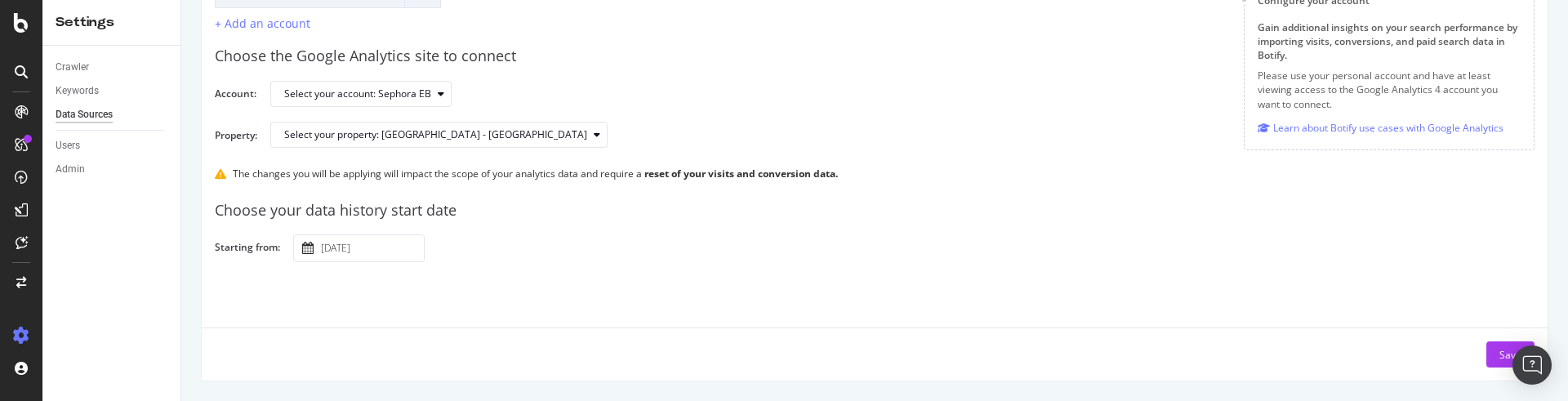
click at [1175, 356] on div "Save" at bounding box center [874, 348] width 1346 height 40
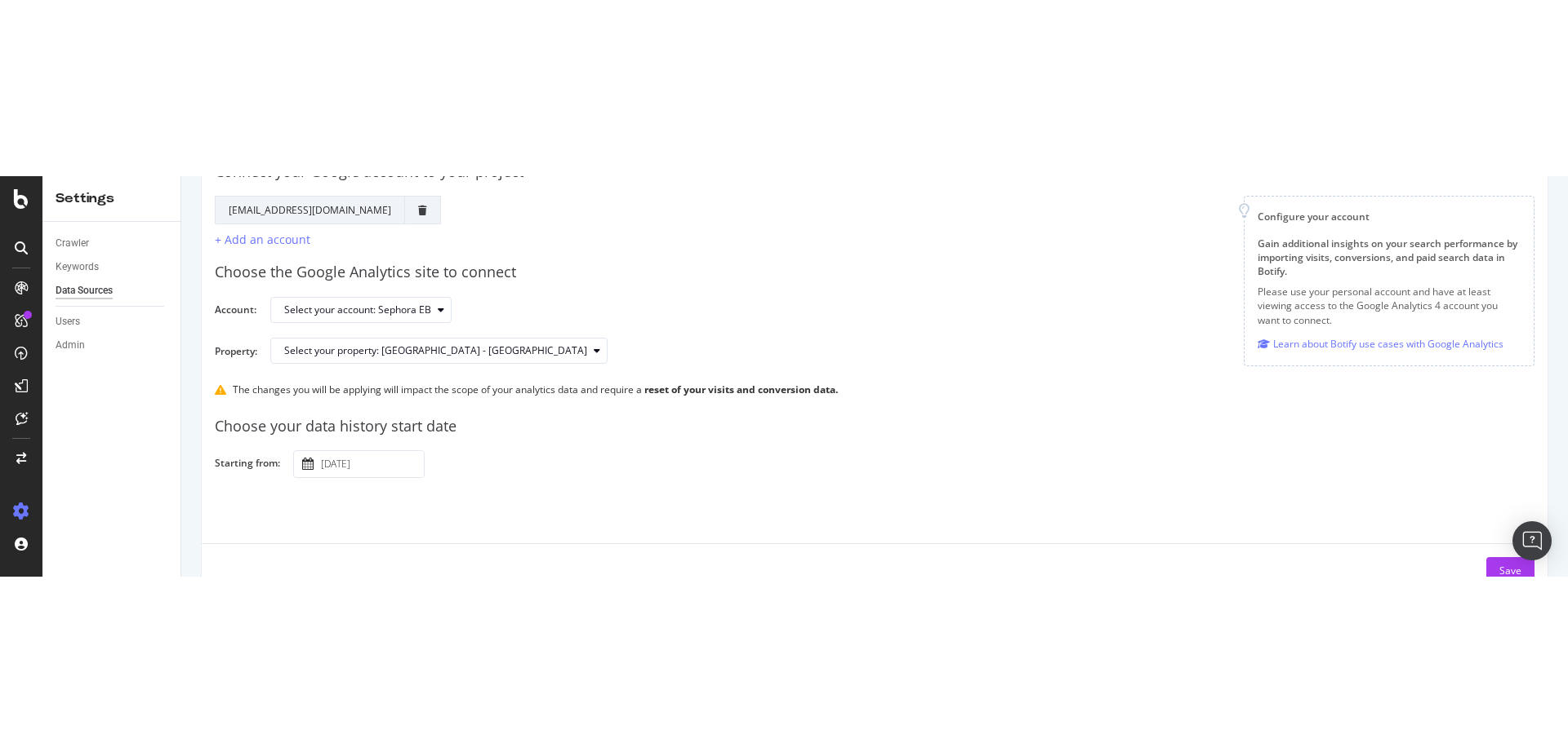
scroll to position [208, 0]
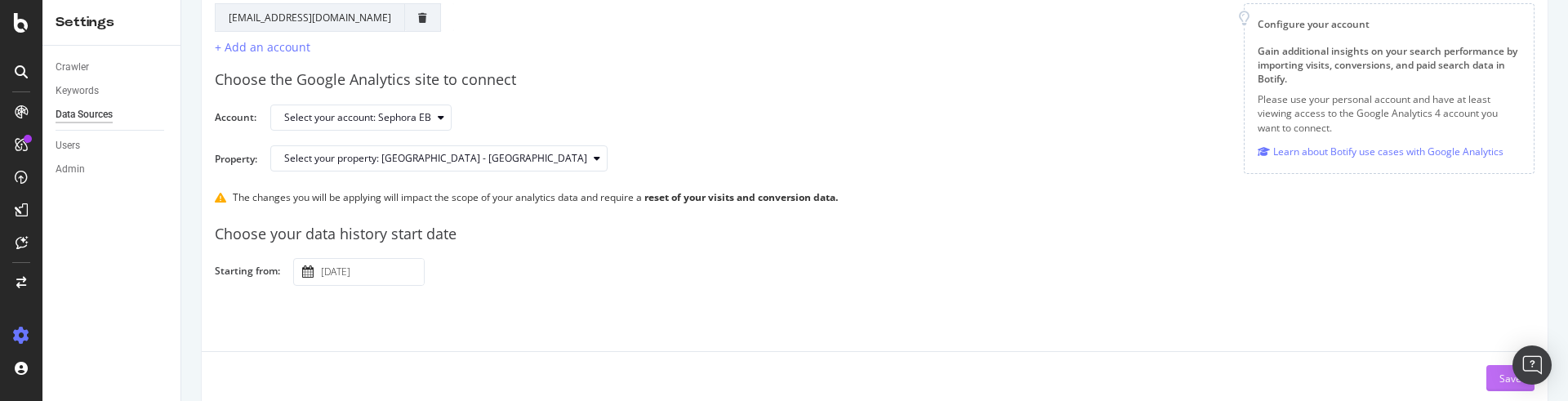
click at [1175, 382] on div "Save" at bounding box center [1510, 378] width 22 height 14
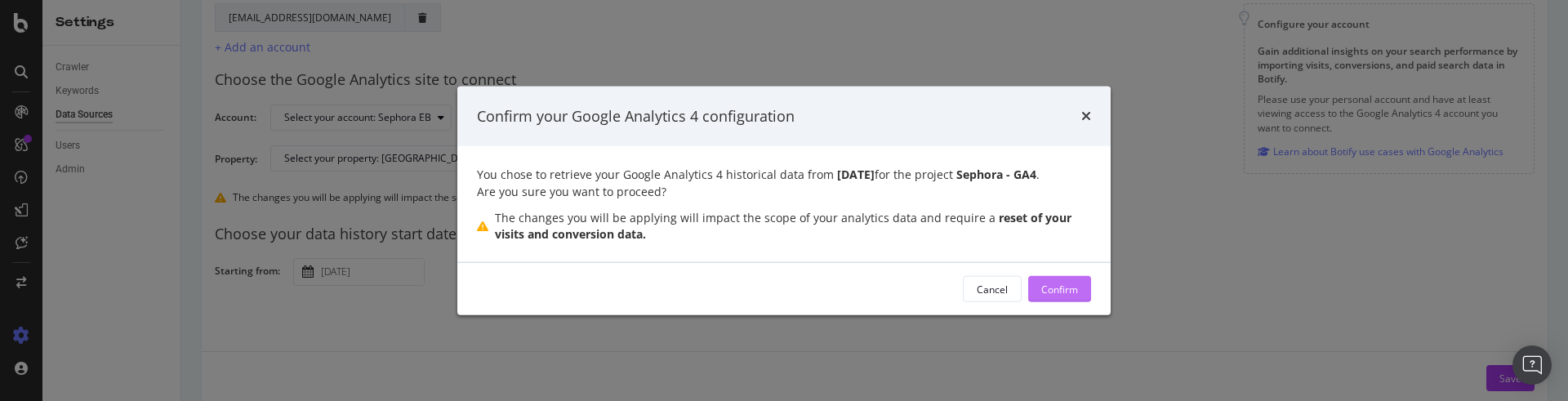
click at [1054, 291] on div "Confirm" at bounding box center [1059, 288] width 37 height 14
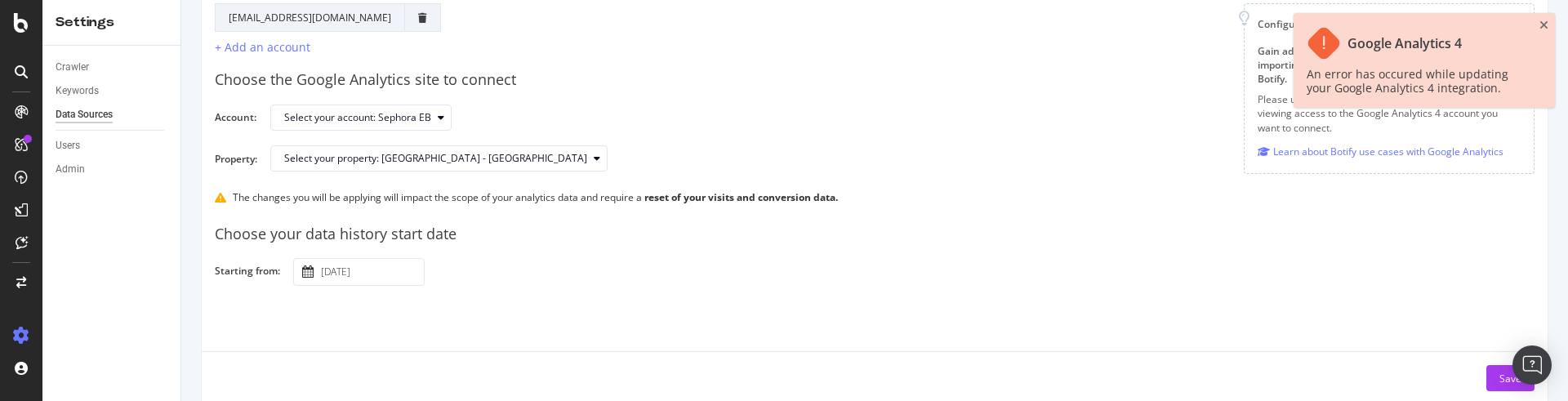
click at [675, 309] on div "Google Analytics account disconnected Please reconnect your account. Connect yo…" at bounding box center [874, 141] width 1319 height 499
click at [369, 274] on input "[DATE]" at bounding box center [371, 272] width 106 height 27
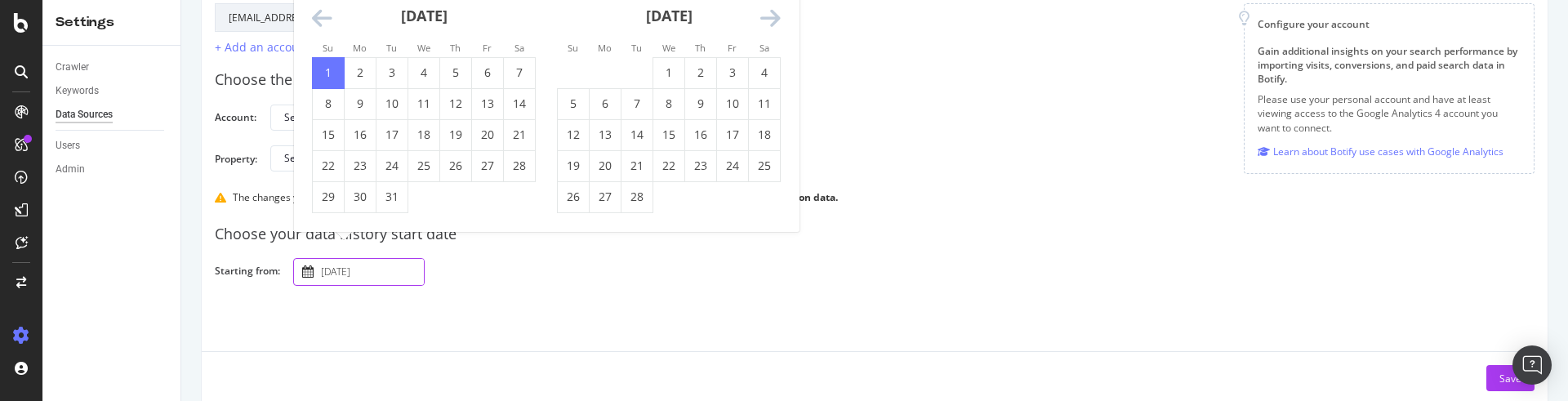
click at [335, 17] on div "[DATE]" at bounding box center [424, 23] width 223 height 70
click at [315, 23] on icon "Move backward to switch to the previous month." at bounding box center [322, 18] width 20 height 23
click at [774, 22] on icon "Move forward to switch to the next month." at bounding box center [770, 18] width 20 height 23
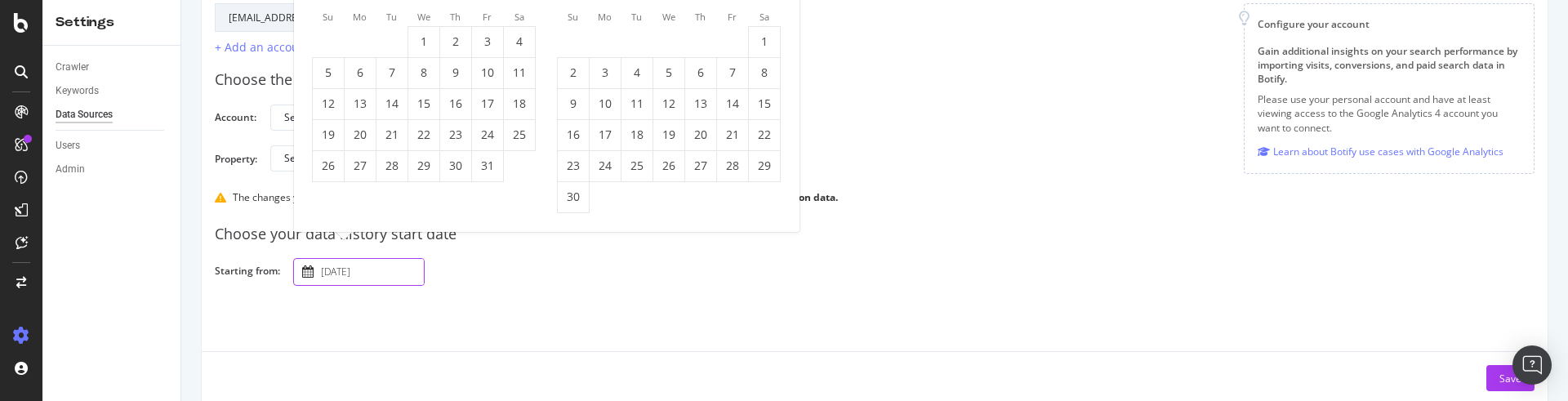
click at [774, 22] on div "Su Mo Tu We Th Fr Sa Su Mo Tu We Th Fr Sa [DATE] 1 2 3 4 5 6 7 8 9 10 11 12 13 …" at bounding box center [546, 94] width 504 height 276
click at [774, 22] on li "Sa" at bounding box center [763, 16] width 32 height 16
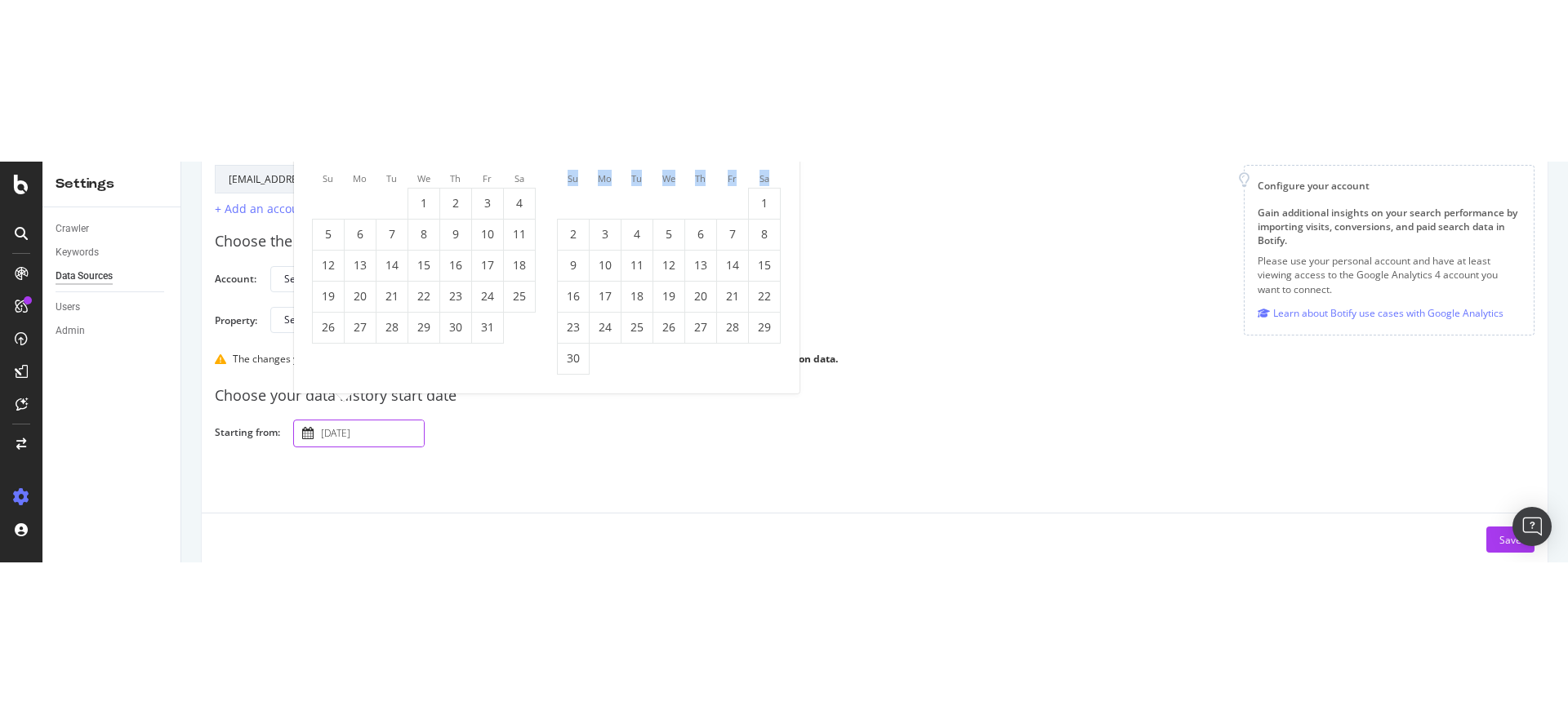
scroll to position [0, 0]
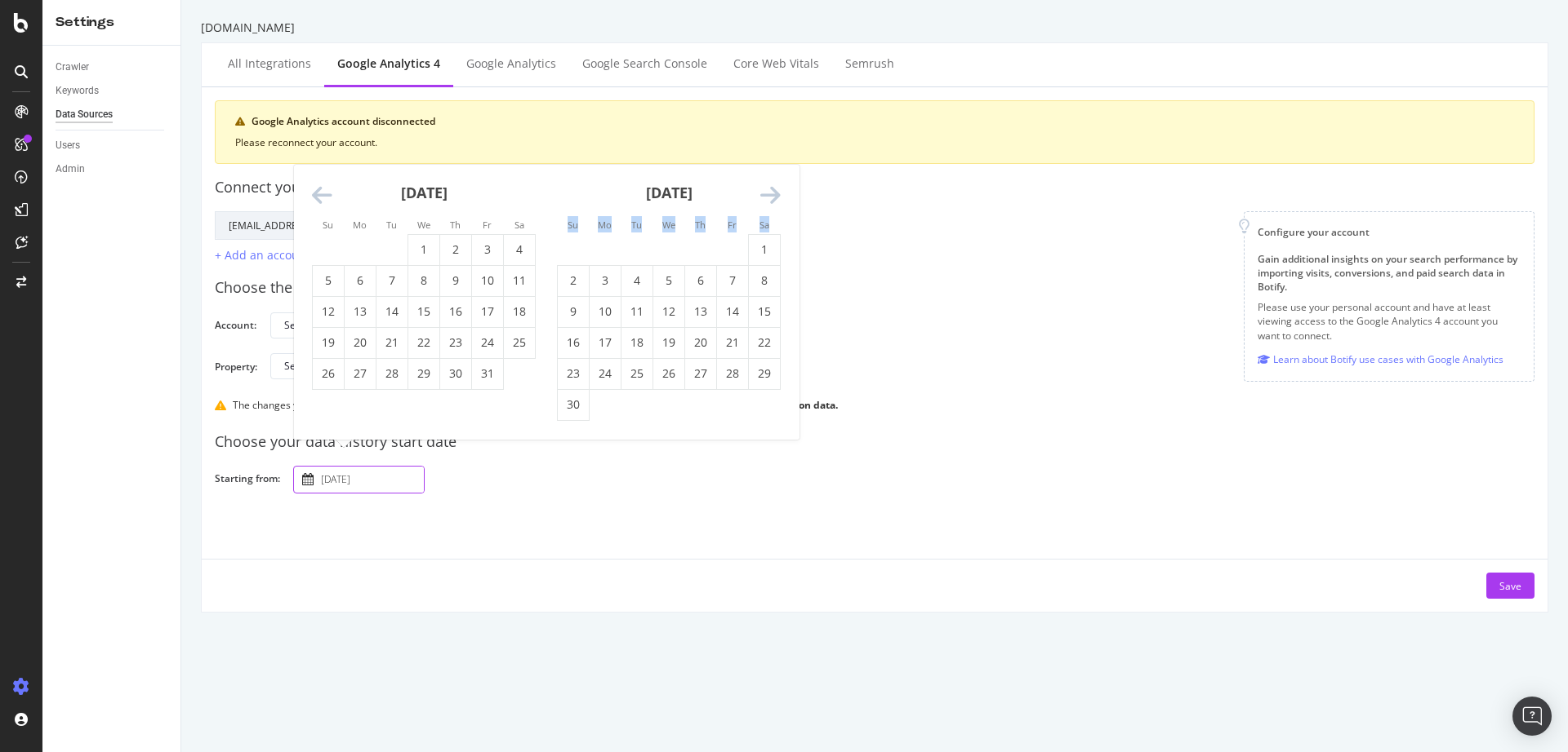
click at [781, 198] on div "[DATE] 1 2 3 4 5 6 7 8 9 10 11 12 13 14 15 16 17 18 19 20 21 22 23 24 25 26 27 …" at bounding box center [669, 293] width 245 height 256
click at [772, 200] on icon "Move forward to switch to the next month." at bounding box center [770, 196] width 20 height 23
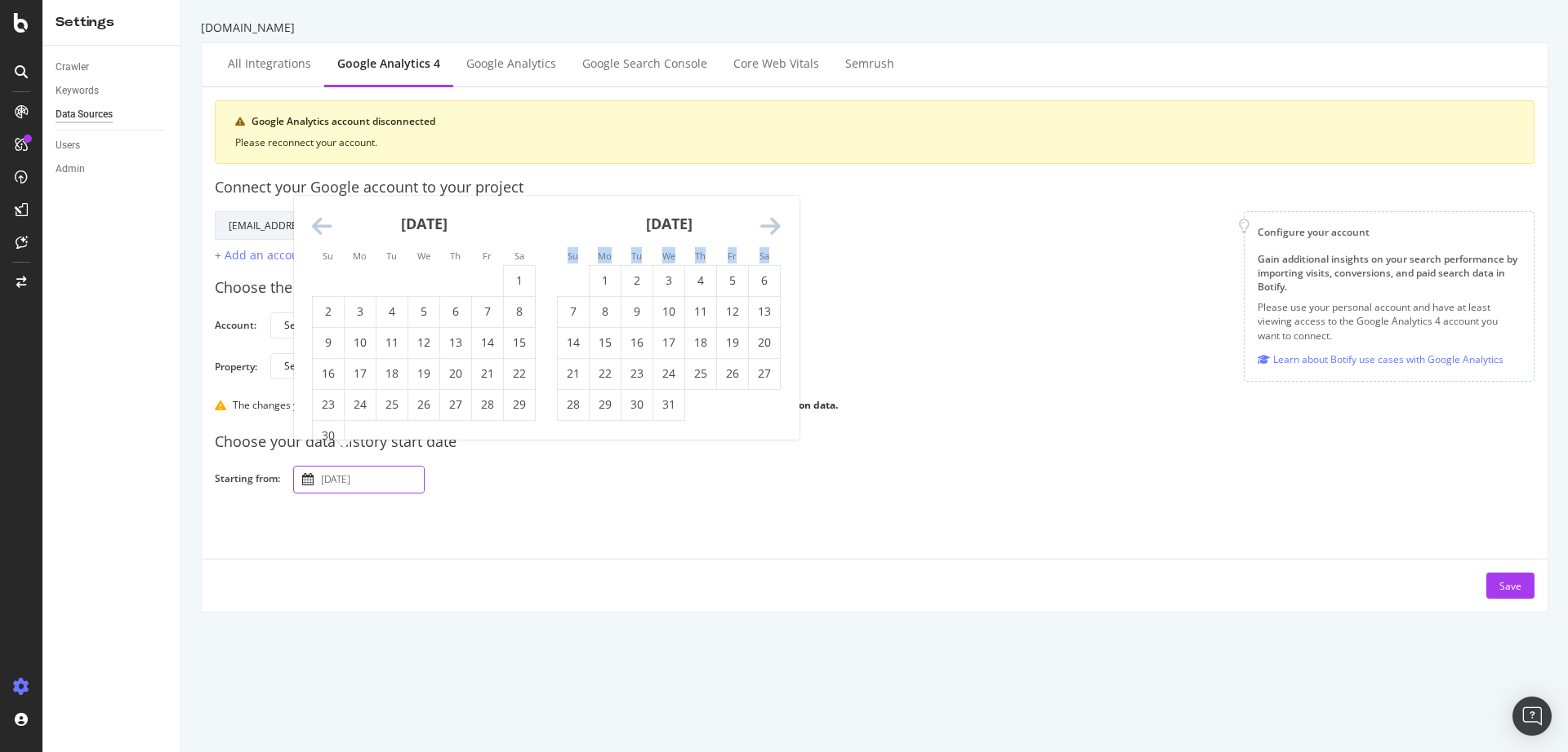
click at [772, 200] on div "[DATE]" at bounding box center [668, 231] width 223 height 70
click at [768, 237] on div "[DATE] 1 2 3 4 5 6 7 8 9 10 11 12 13 14 15 16 17 18 19 20 21 22 23 24 25 26 27 …" at bounding box center [546, 317] width 504 height 244
click at [768, 231] on icon "Move forward to switch to the next month." at bounding box center [770, 226] width 20 height 23
click at [883, 321] on div "Select your account: Sephora EB" at bounding box center [895, 326] width 1251 height 28
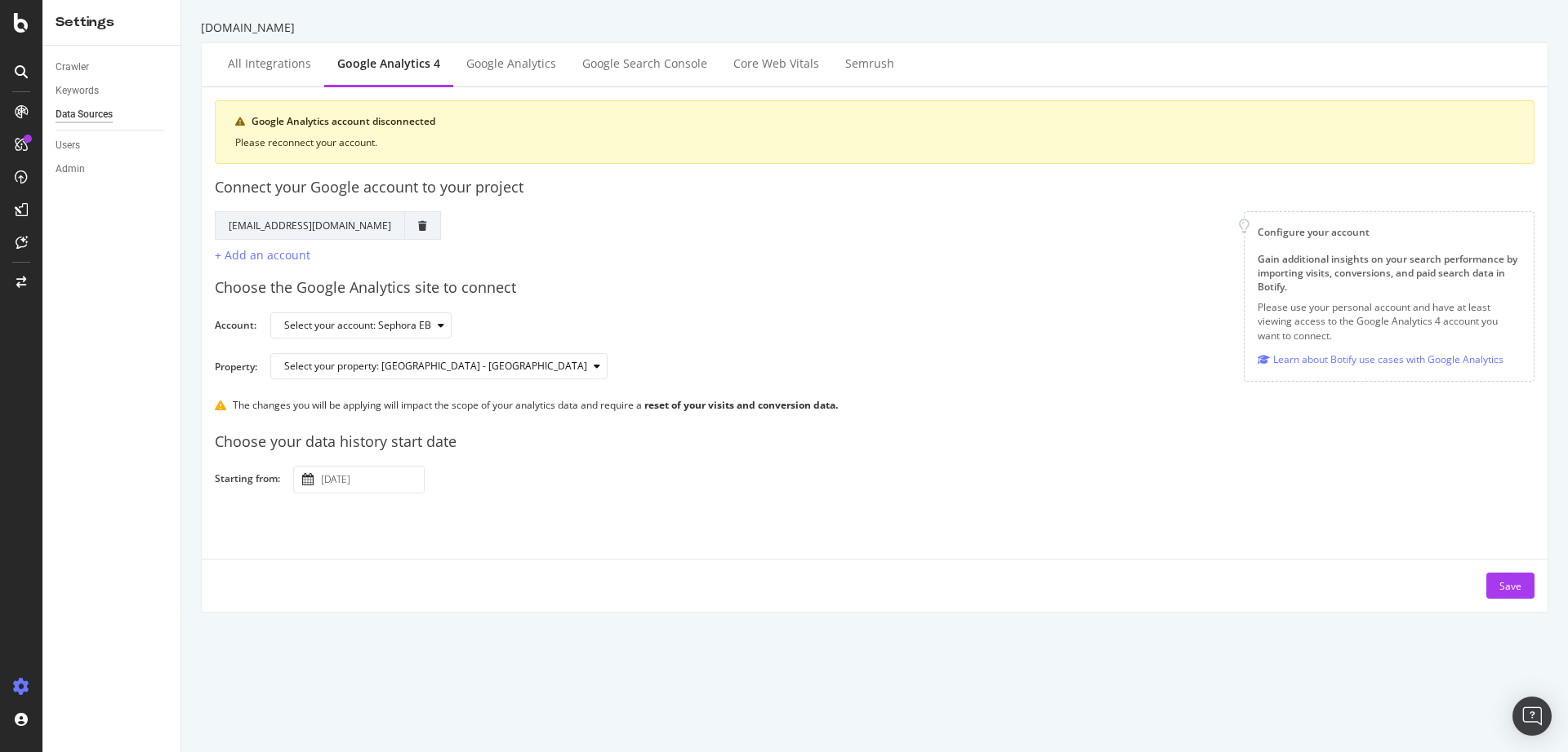
click at [356, 481] on input "[DATE]" at bounding box center [371, 479] width 106 height 27
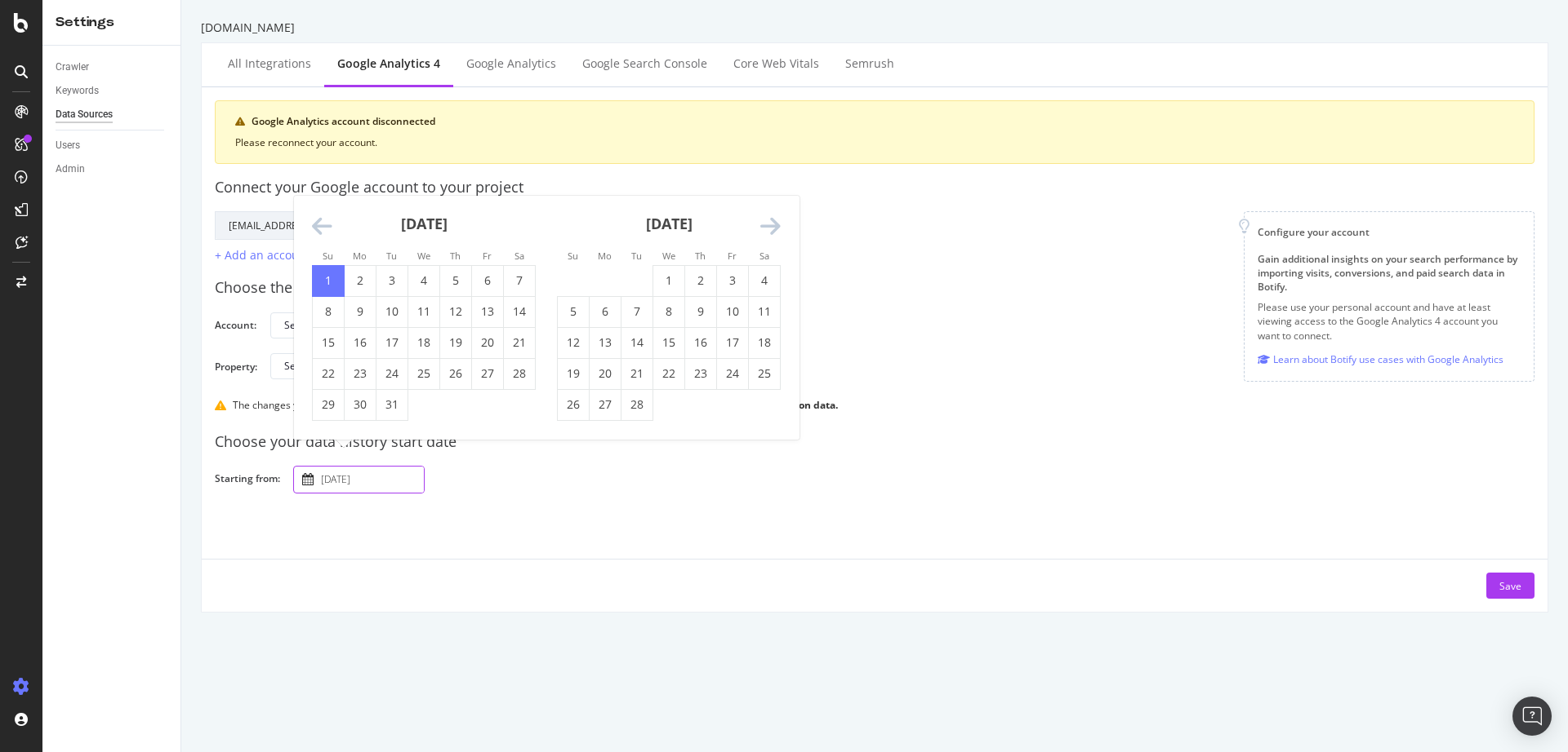
click at [771, 225] on icon "Move forward to switch to the next month." at bounding box center [770, 226] width 20 height 23
click at [771, 225] on li "Sa" at bounding box center [763, 224] width 32 height 16
click at [776, 193] on icon "Move forward to switch to the next month." at bounding box center [770, 196] width 20 height 23
click at [784, 242] on div "[DATE] 1 2 3 4 5 6 7 8 9 10 11 12 13 14 15 16 17 18 19 20 21 22 23 24 25 26 27 …" at bounding box center [669, 308] width 245 height 225
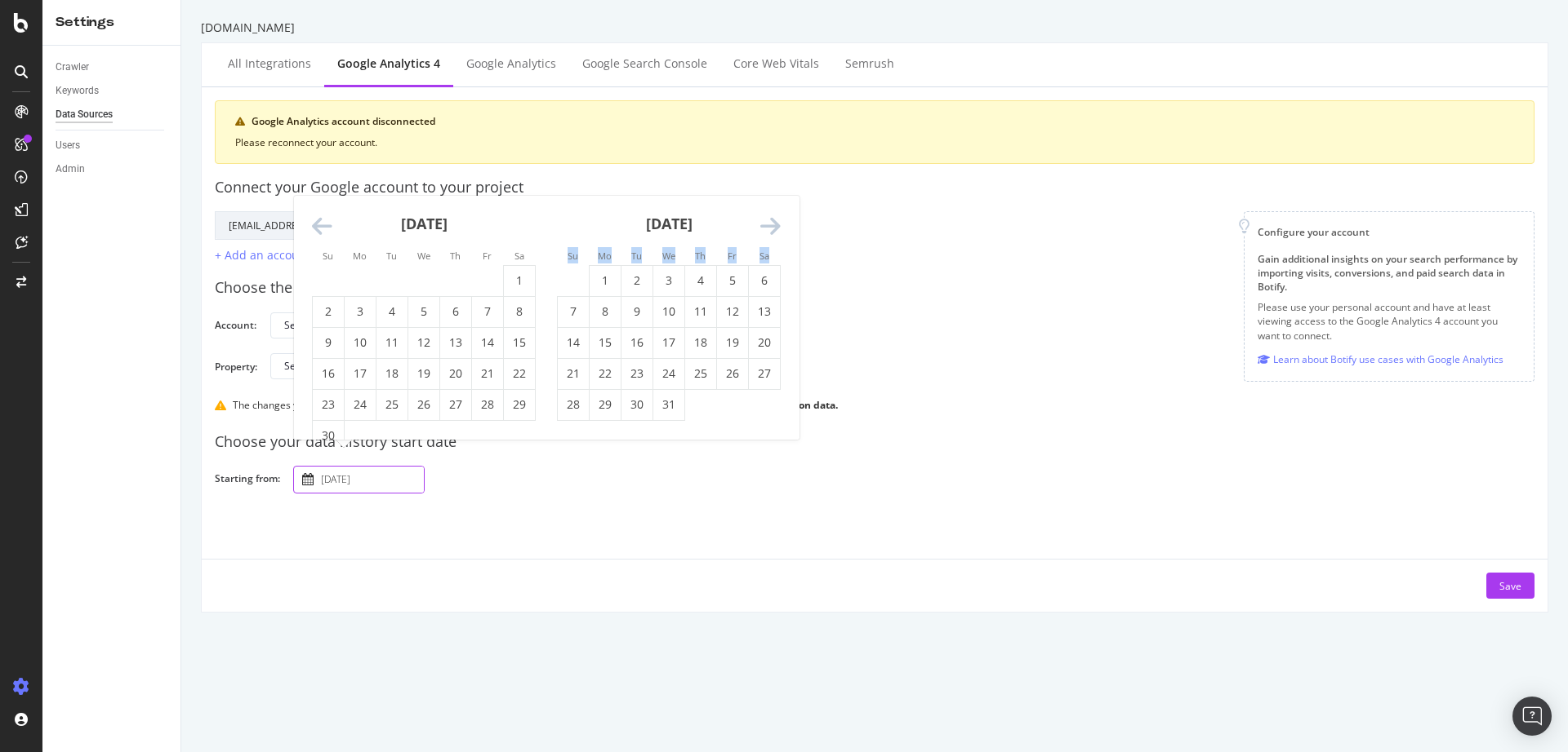
click at [775, 222] on icon "Move forward to switch to the next month." at bounding box center [770, 226] width 20 height 23
click at [765, 225] on icon "Move forward to switch to the next month." at bounding box center [770, 226] width 20 height 23
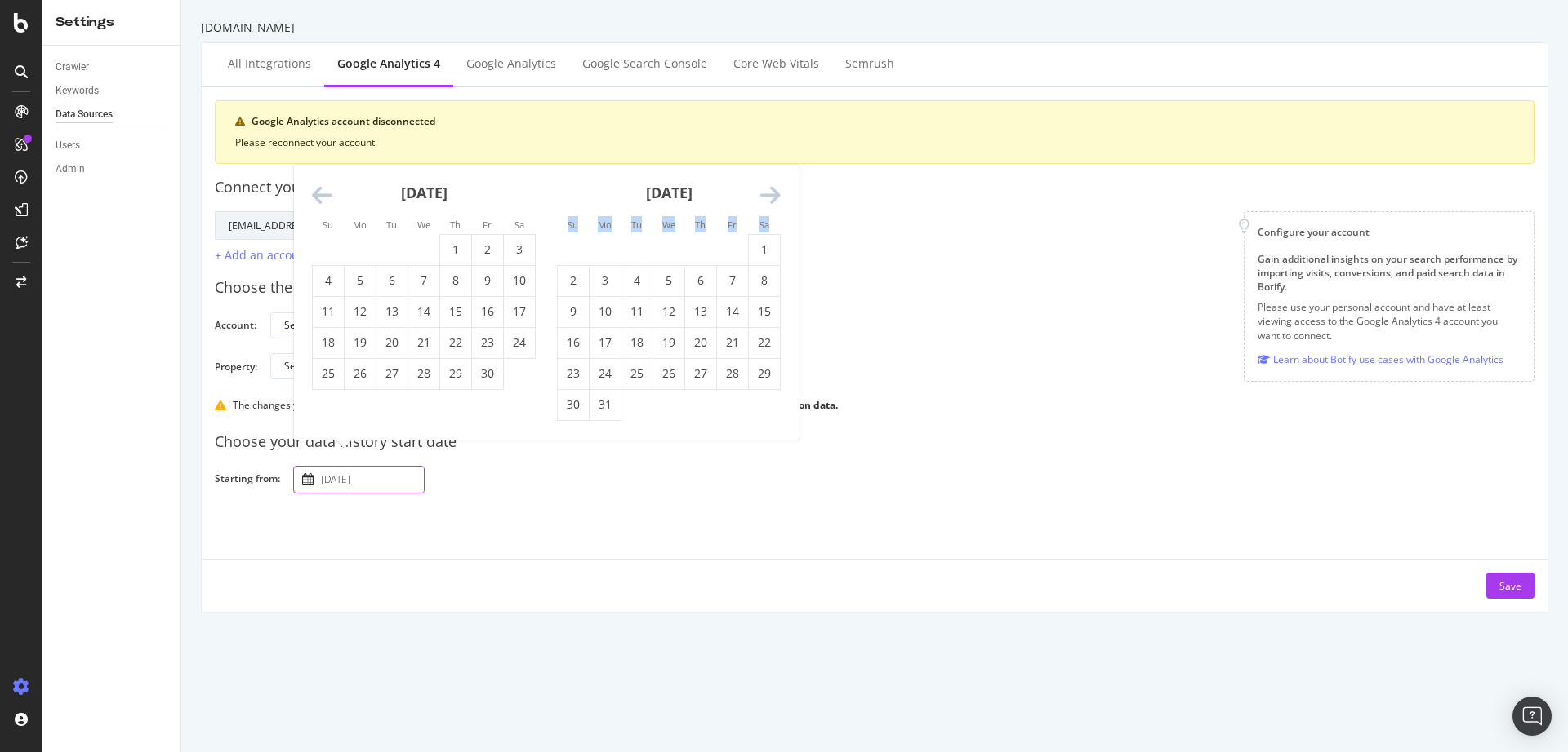
click at [775, 202] on icon "Move forward to switch to the next month." at bounding box center [770, 196] width 20 height 23
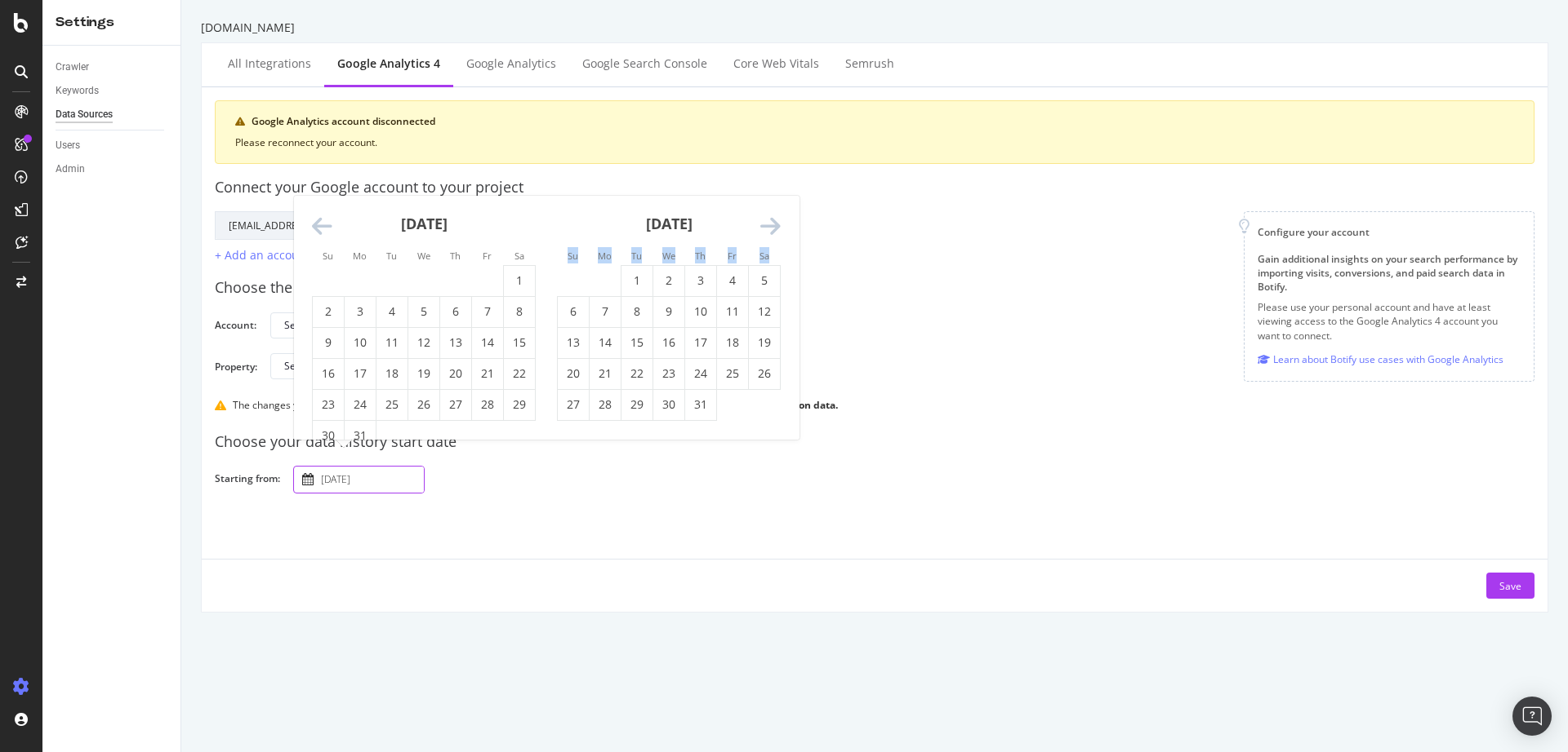
click at [775, 223] on icon "Move forward to switch to the next month." at bounding box center [770, 226] width 20 height 23
click at [813, 245] on div "Google Account Action Reconnect Account [EMAIL_ADDRESS][DOMAIN_NAME] + Add an a…" at bounding box center [729, 238] width 1002 height 53
